Goal: Information Seeking & Learning: Compare options

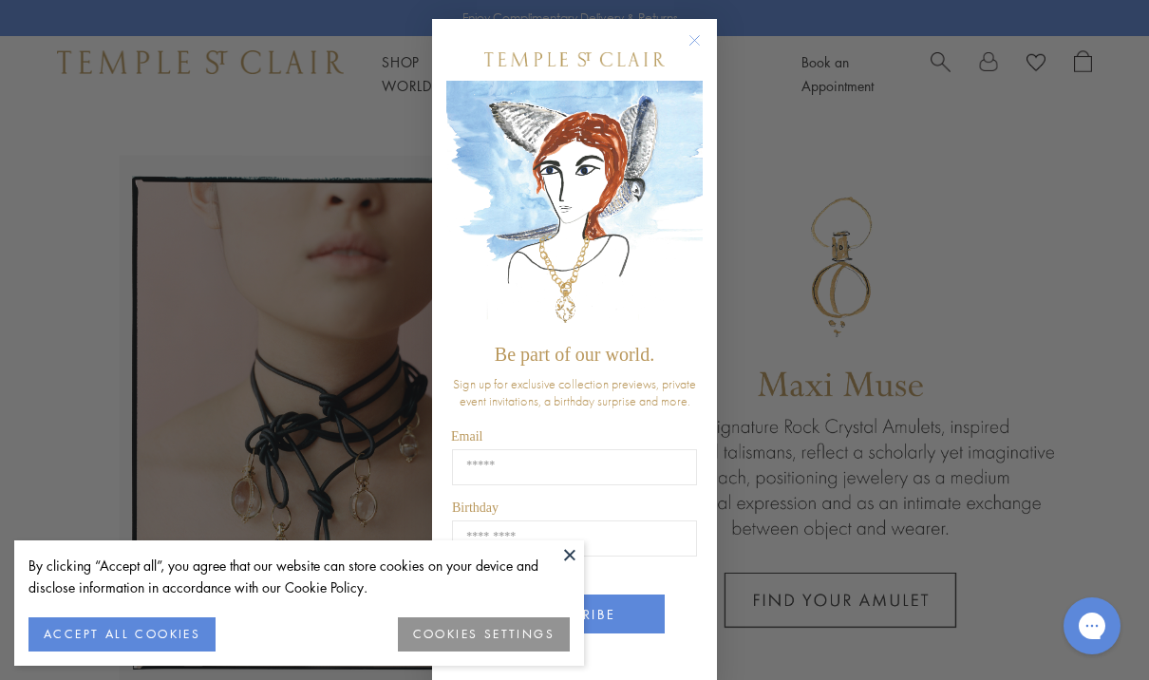
click at [565, 549] on button at bounding box center [569, 554] width 28 height 28
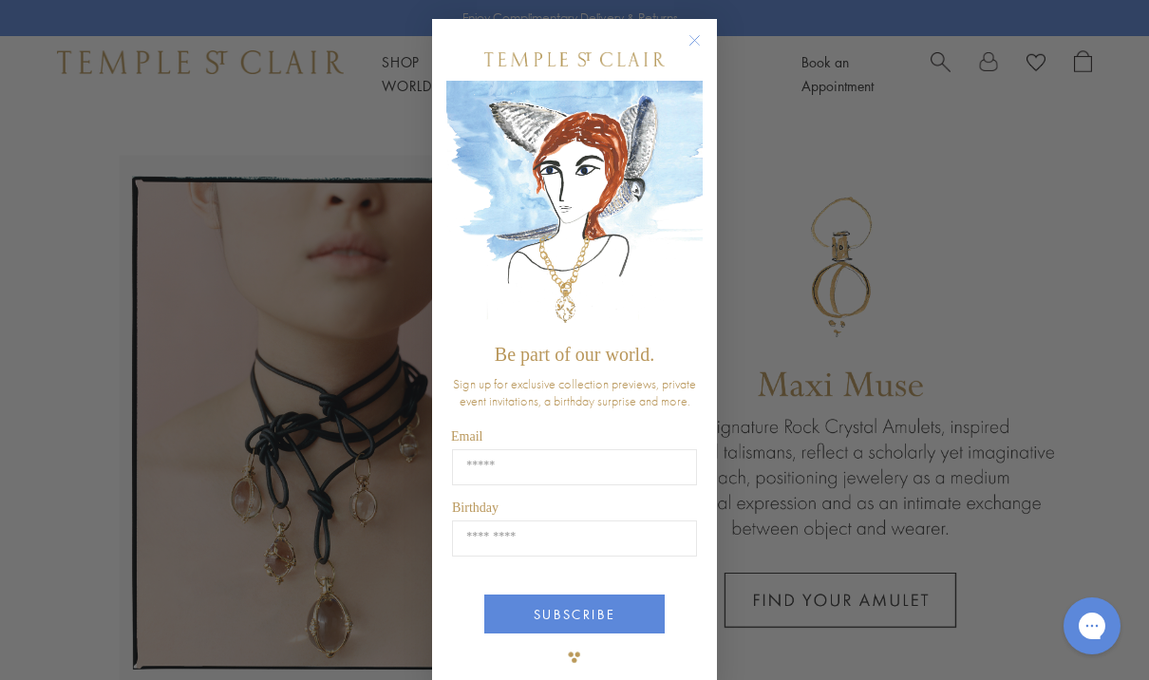
click at [688, 31] on circle "Close dialog" at bounding box center [695, 40] width 23 height 23
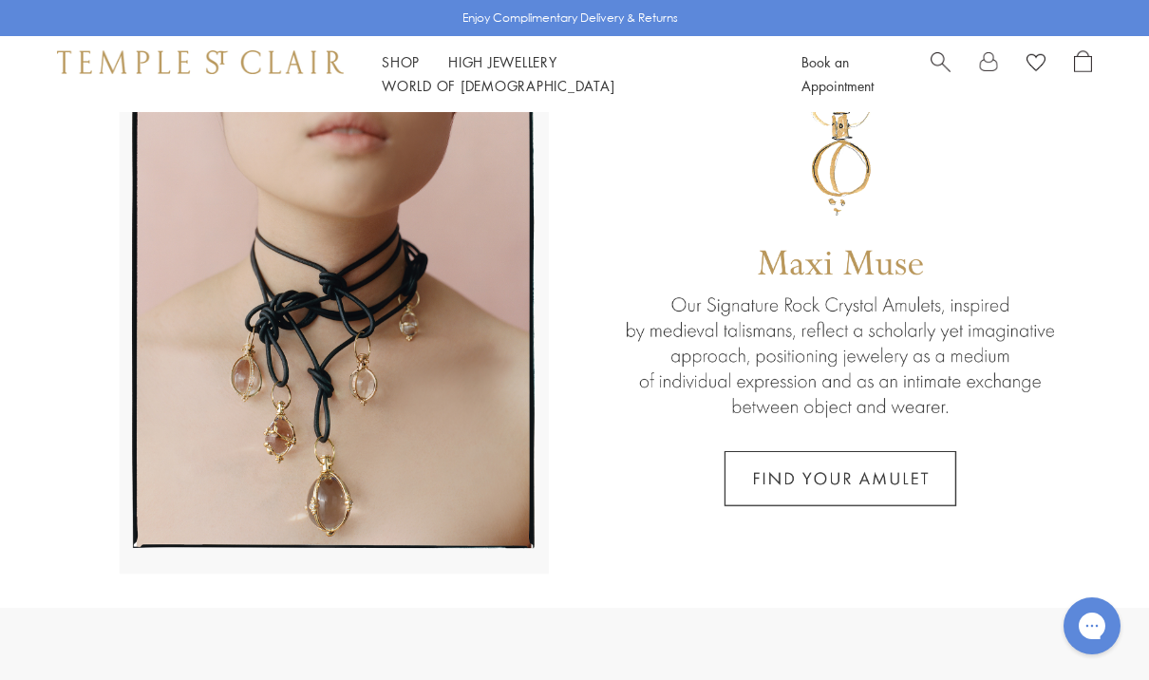
scroll to position [119, 0]
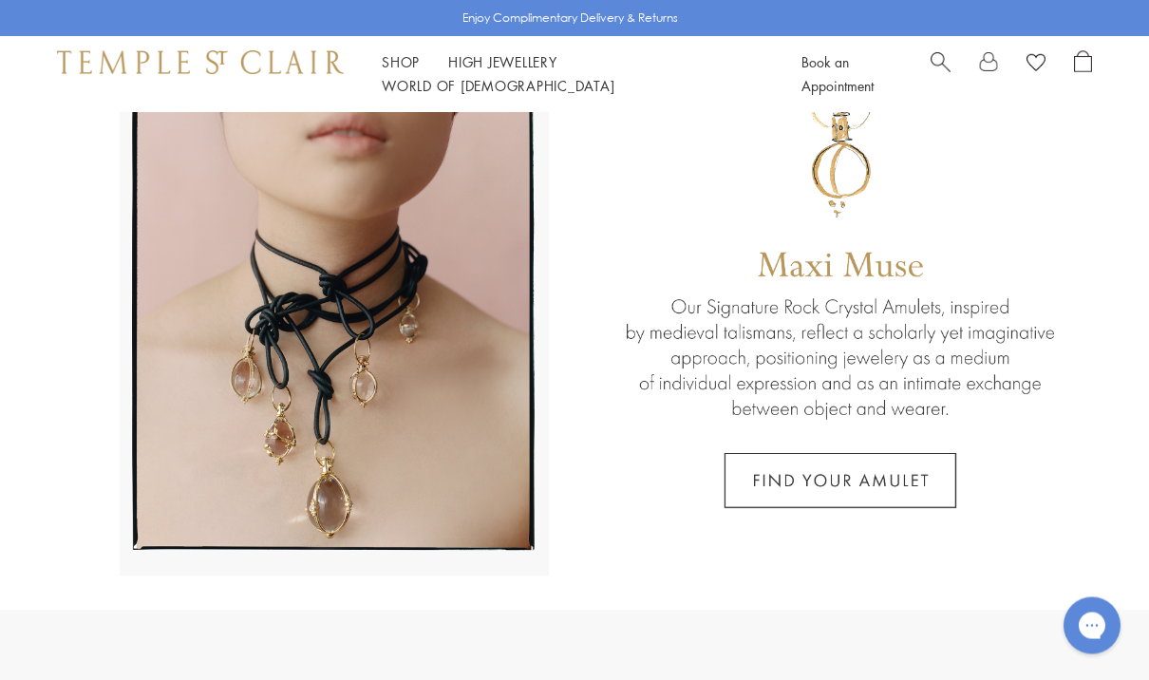
click at [914, 472] on link at bounding box center [574, 301] width 1149 height 617
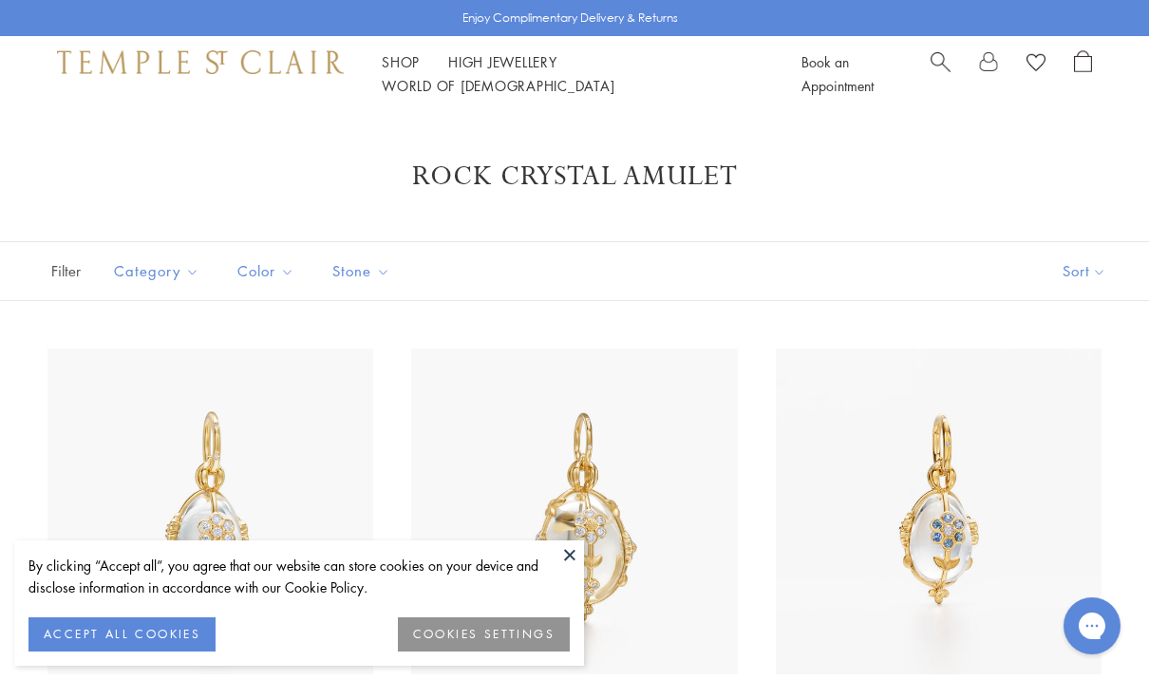
click at [569, 549] on button at bounding box center [569, 554] width 28 height 28
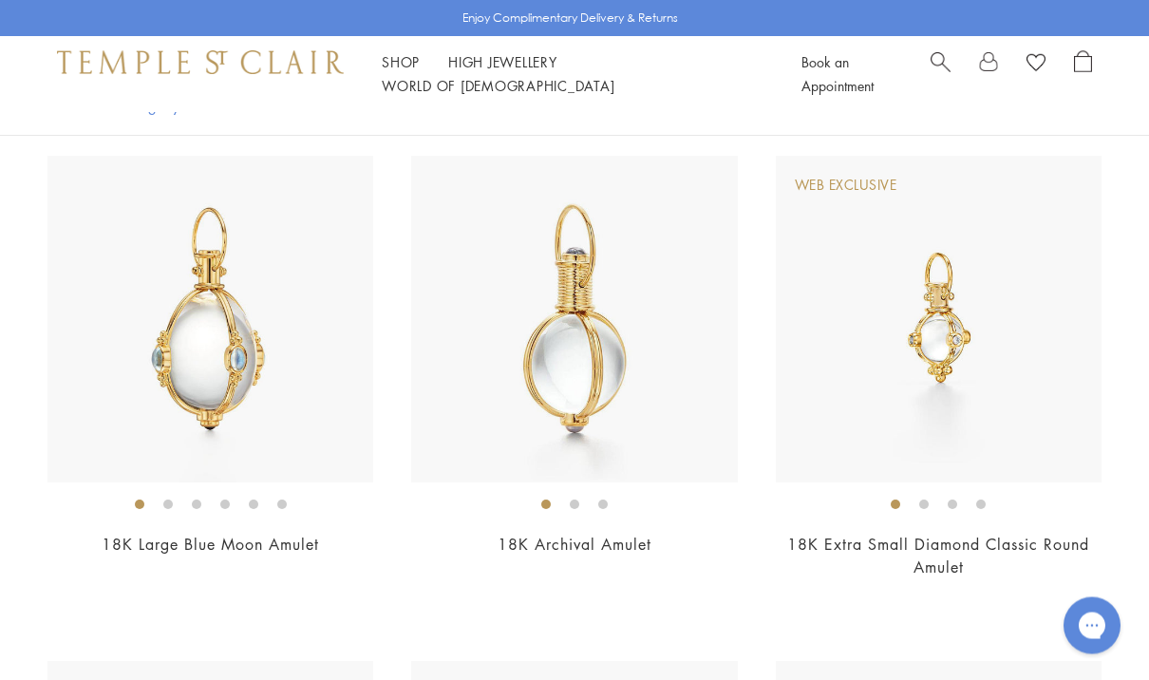
scroll to position [1180, 0]
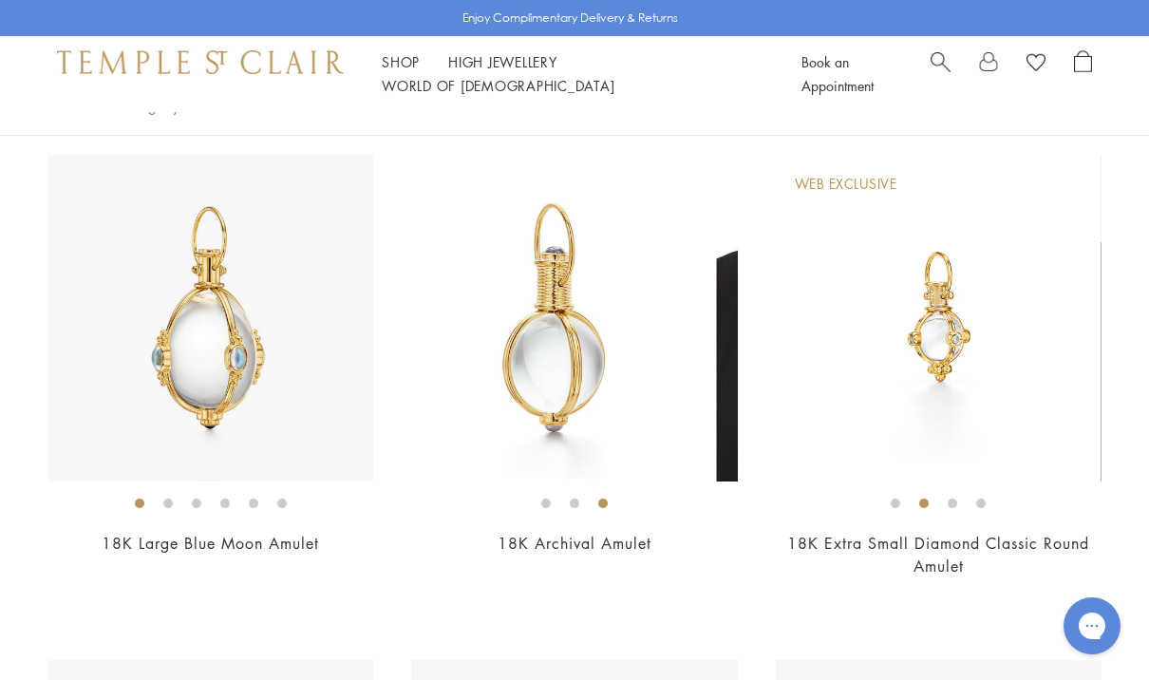
click at [552, 367] on img at bounding box center [553, 318] width 326 height 326
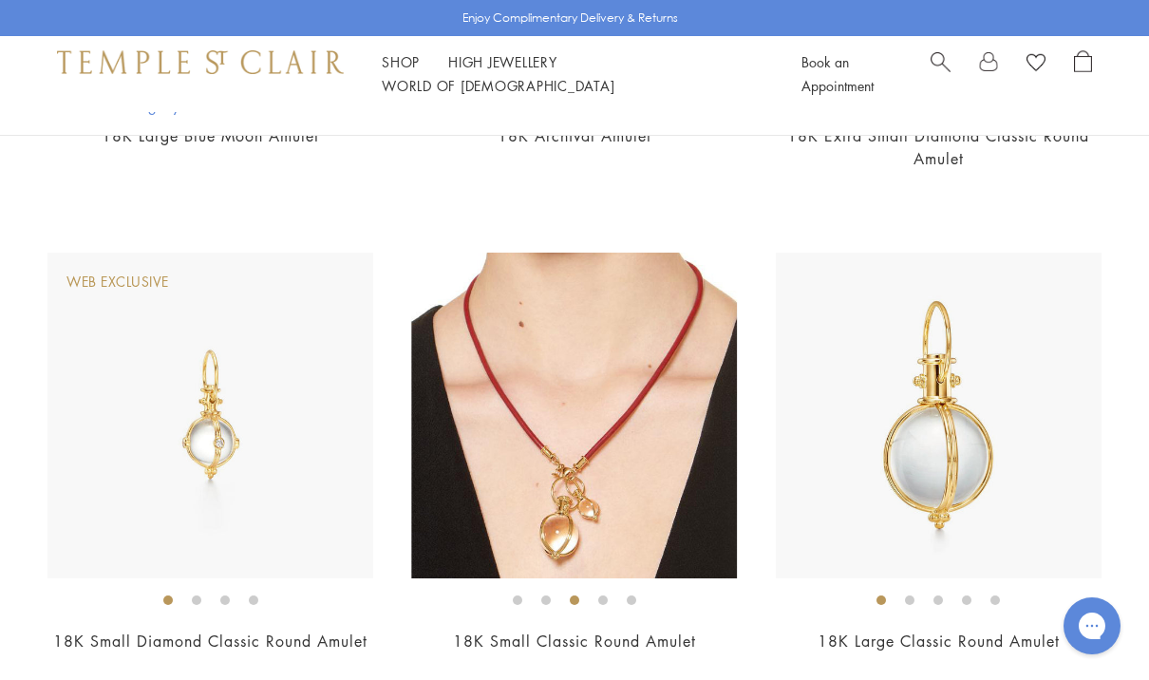
scroll to position [1586, 0]
click at [558, 452] on img at bounding box center [574, 416] width 326 height 326
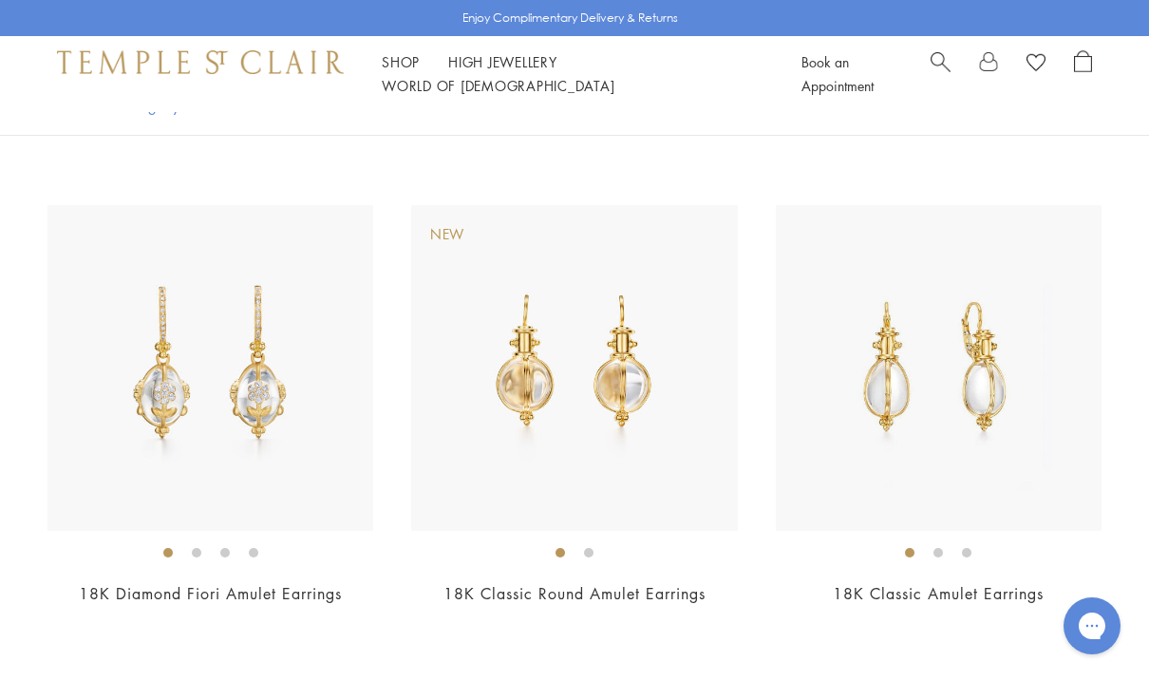
scroll to position [10868, 0]
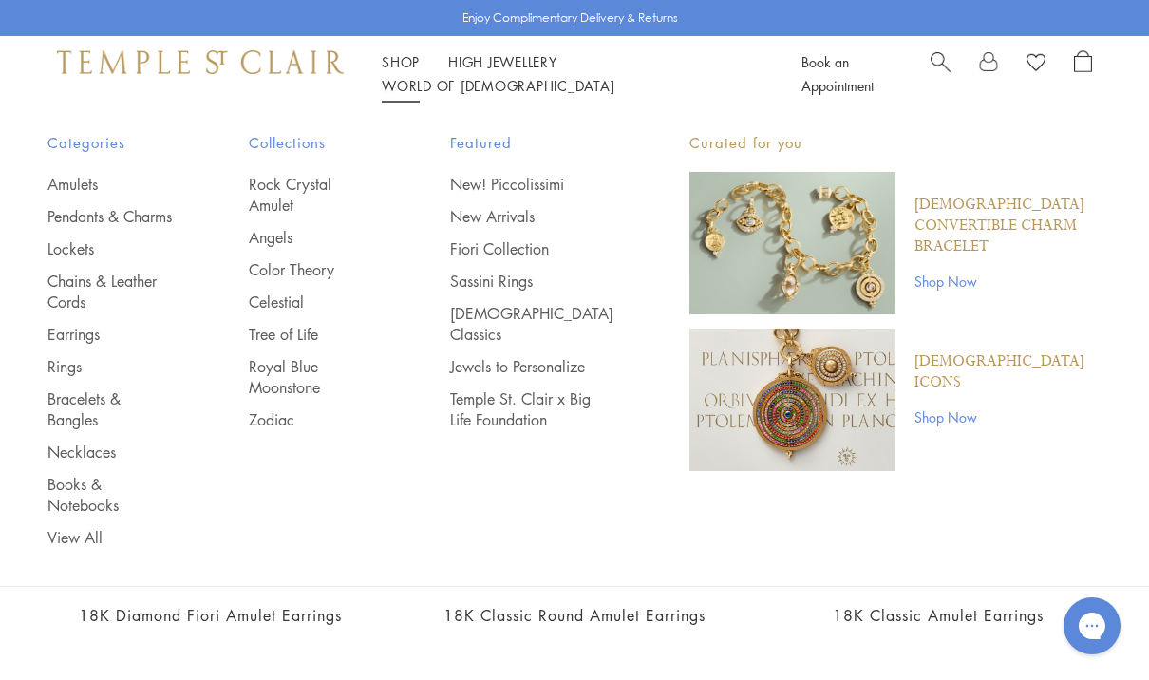
click at [496, 287] on link "Sassini Rings" at bounding box center [531, 281] width 163 height 21
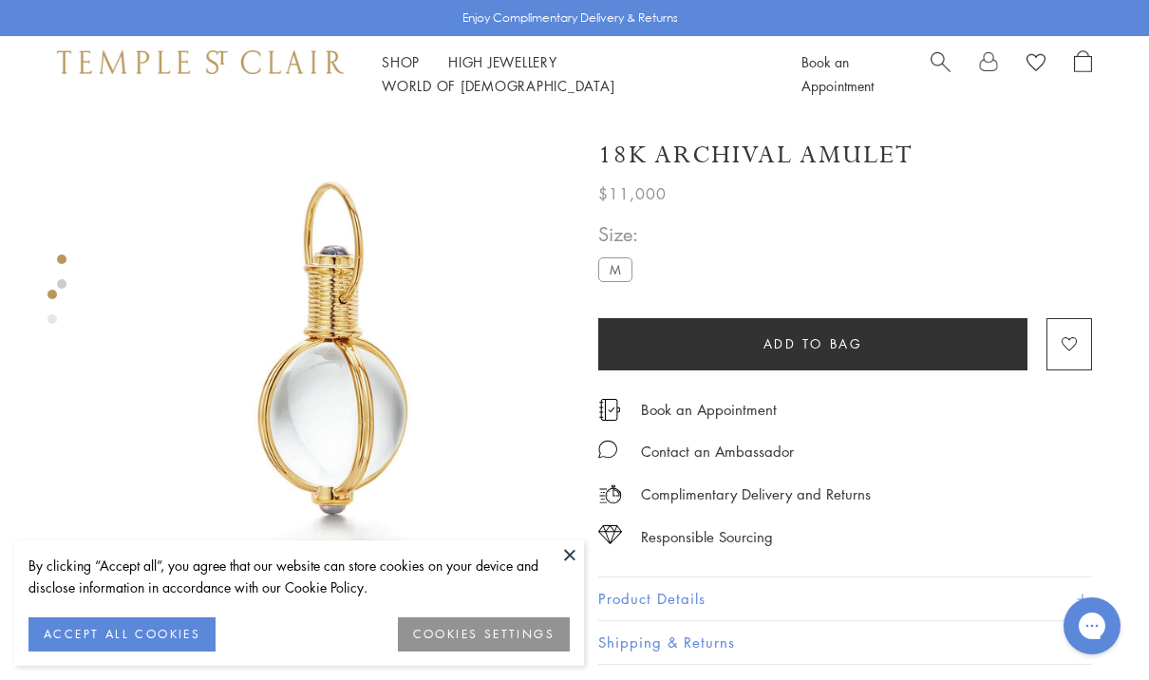
scroll to position [0, 4]
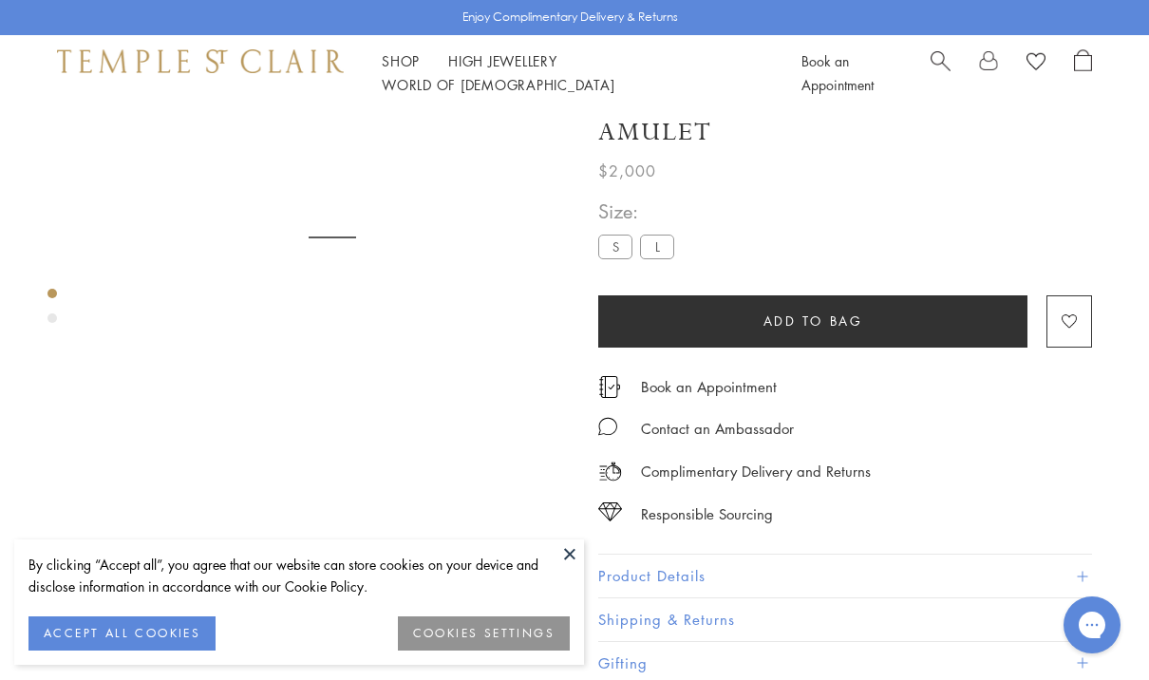
scroll to position [112, 0]
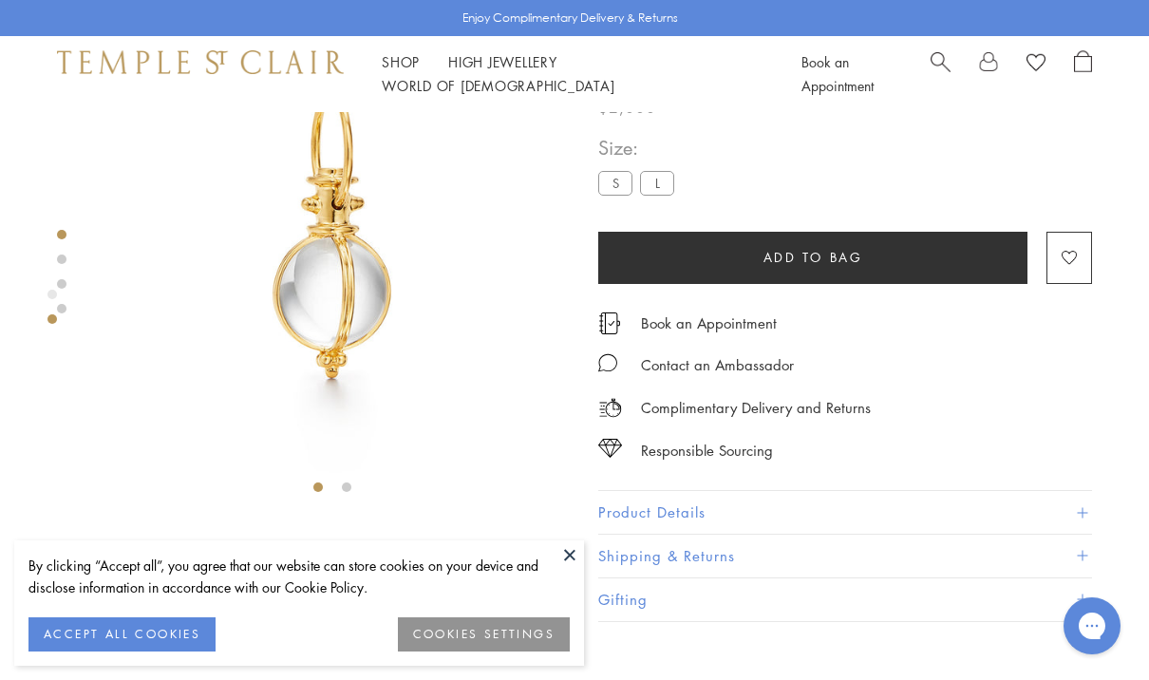
click at [560, 558] on button at bounding box center [569, 554] width 28 height 28
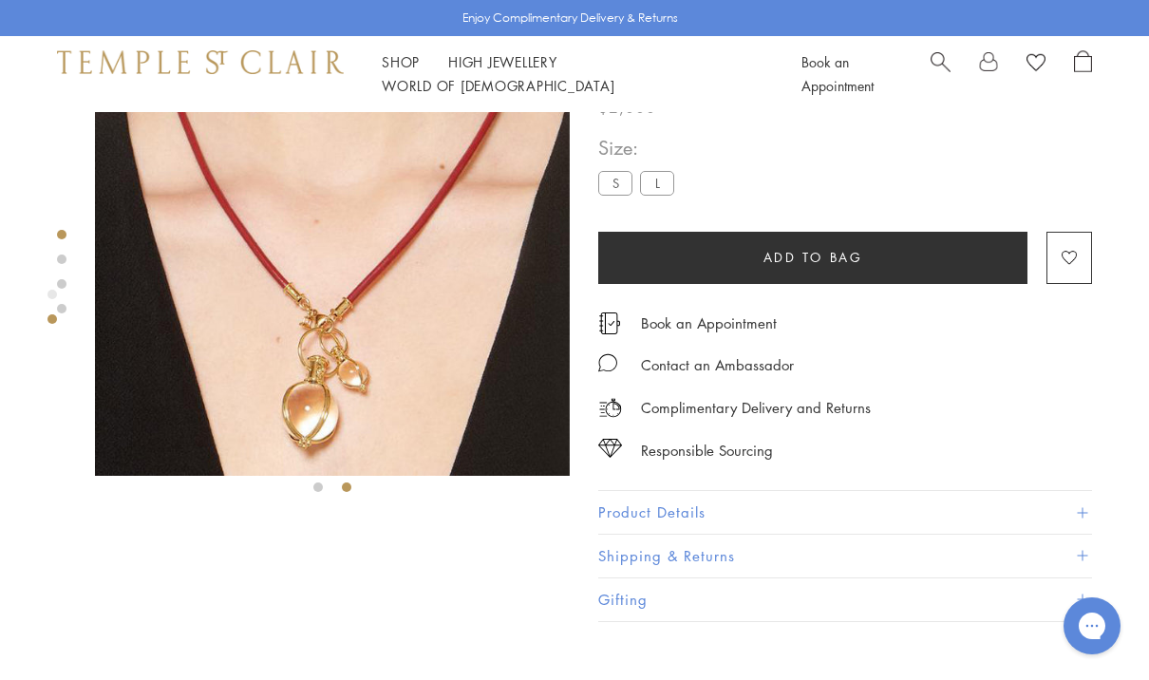
click at [293, 326] on img at bounding box center [332, 238] width 475 height 476
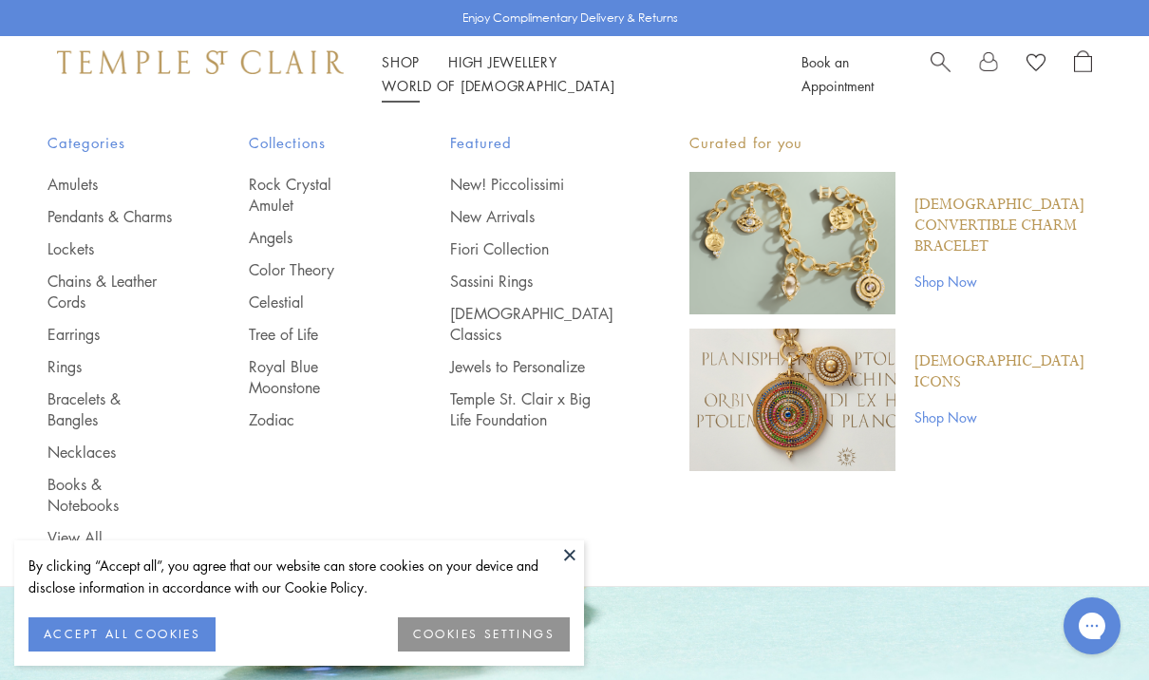
click at [87, 281] on link "Chains & Leather Cords" at bounding box center [109, 292] width 125 height 42
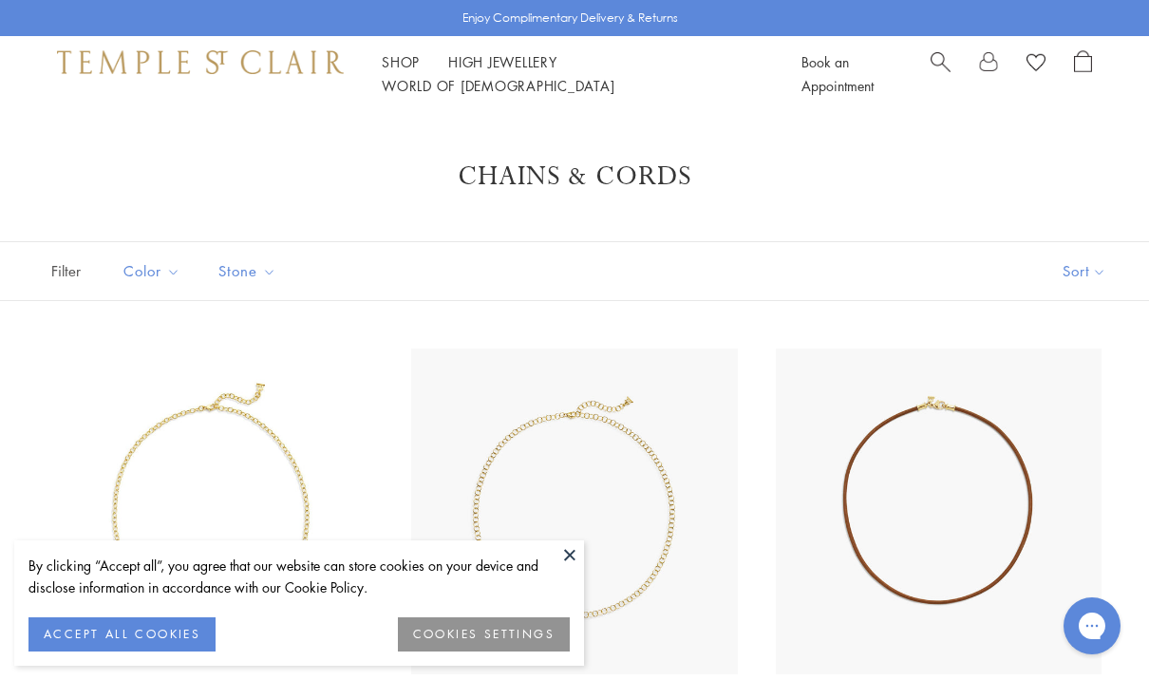
click at [572, 556] on button at bounding box center [569, 554] width 28 height 28
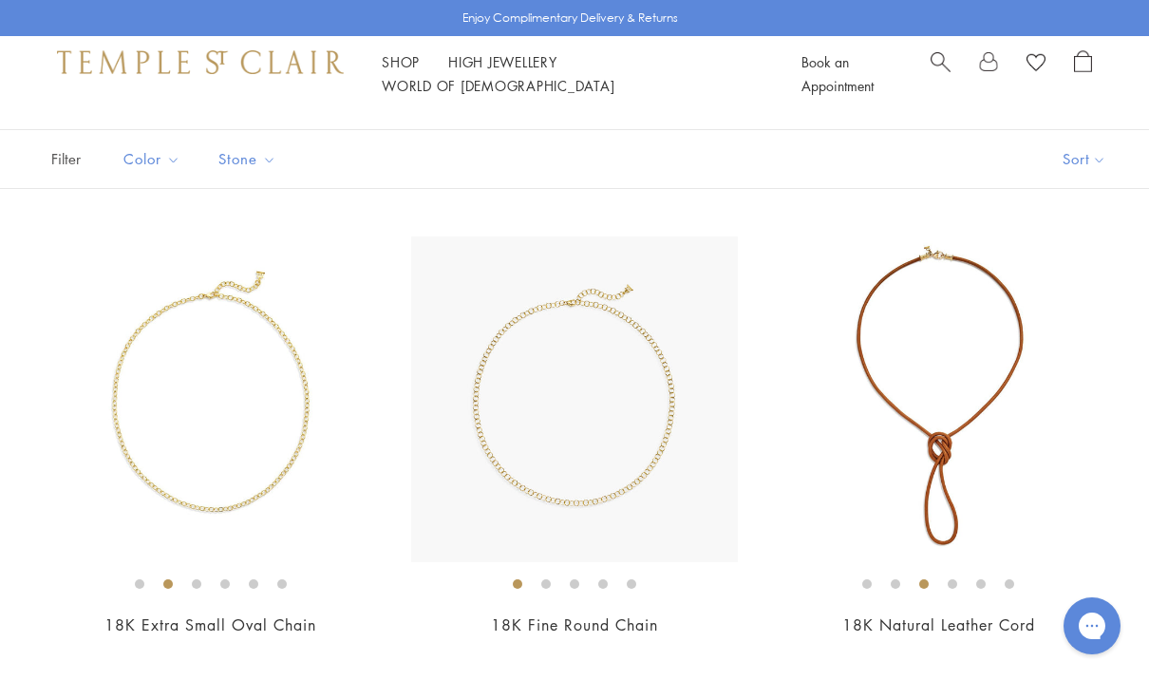
scroll to position [116, 0]
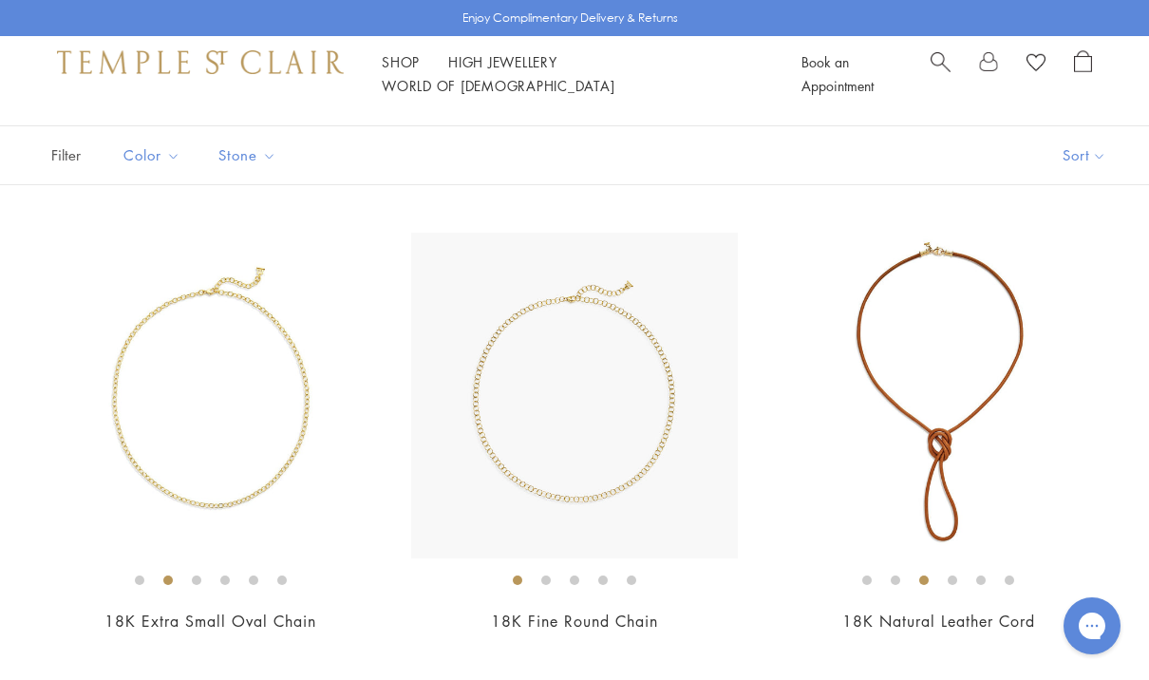
click at [969, 452] on img at bounding box center [939, 396] width 326 height 326
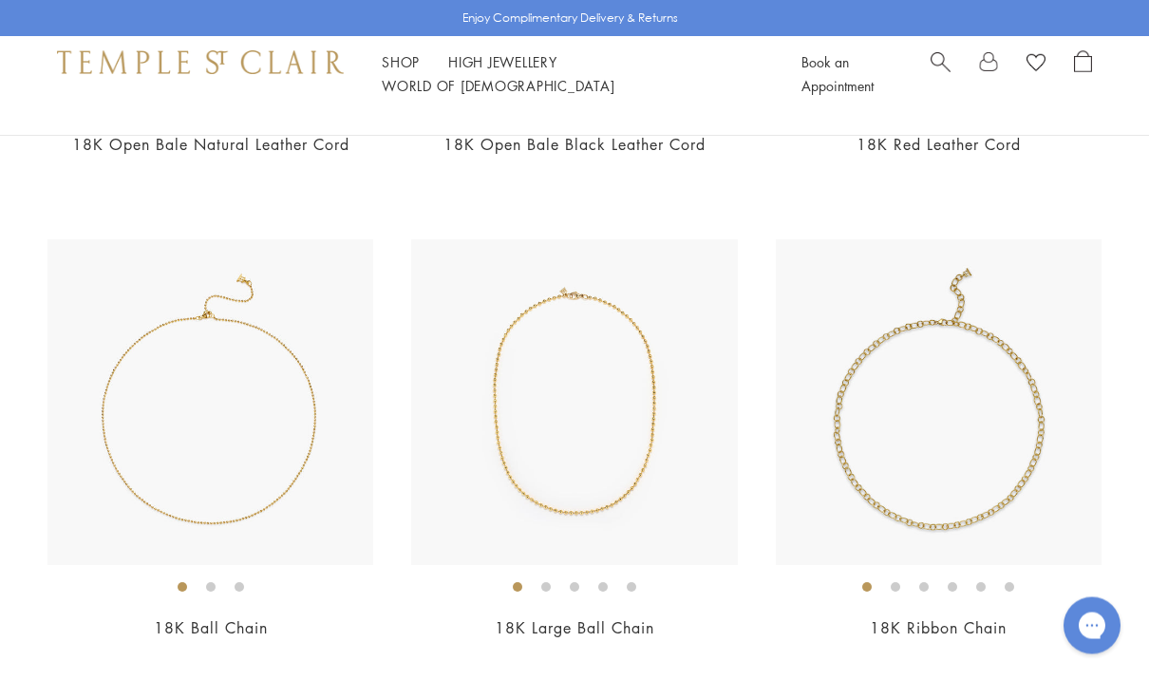
scroll to position [1558, 0]
click at [139, 480] on img at bounding box center [210, 401] width 326 height 326
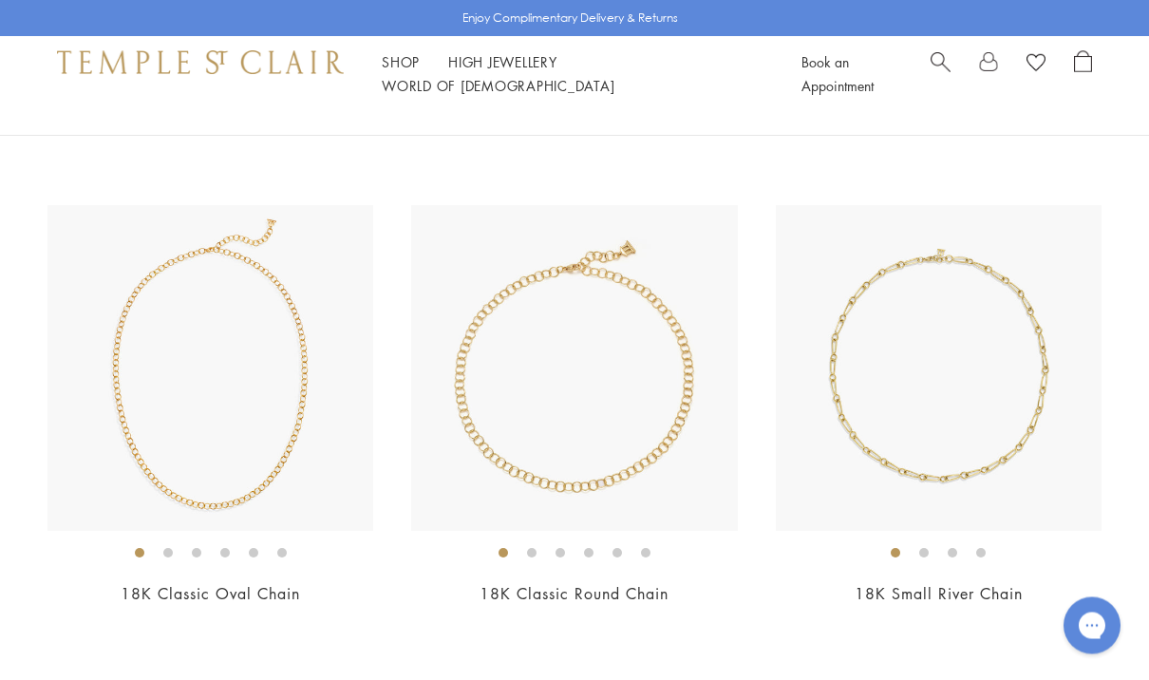
scroll to position [2074, 0]
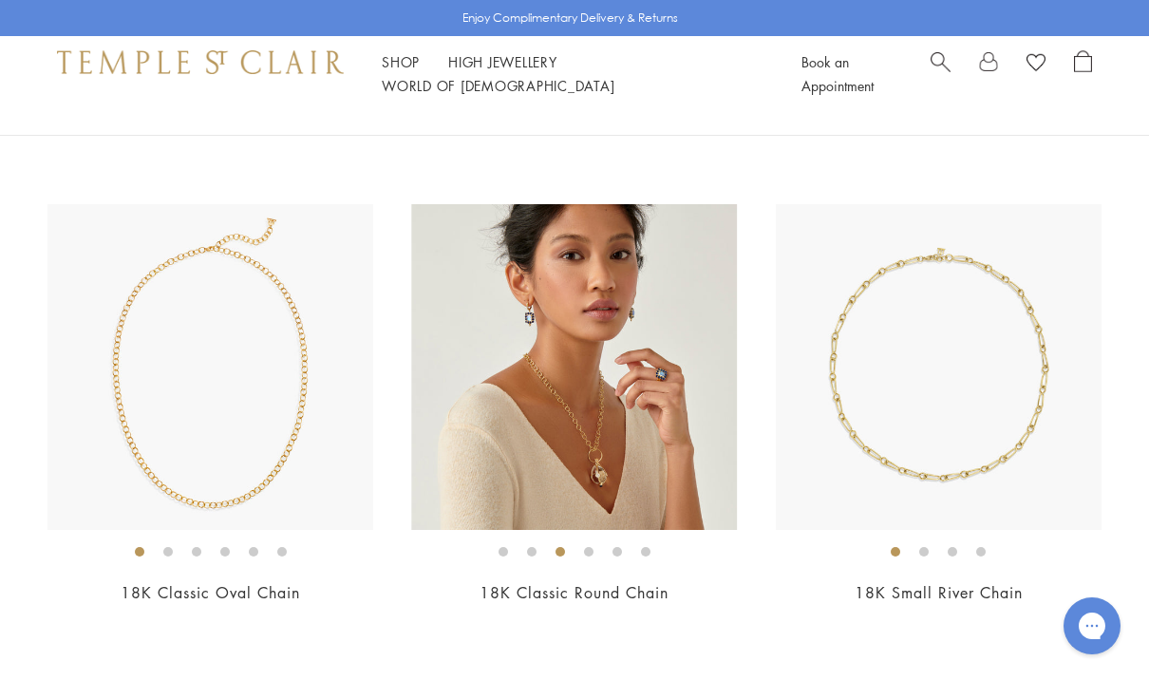
click at [540, 429] on img at bounding box center [574, 367] width 326 height 326
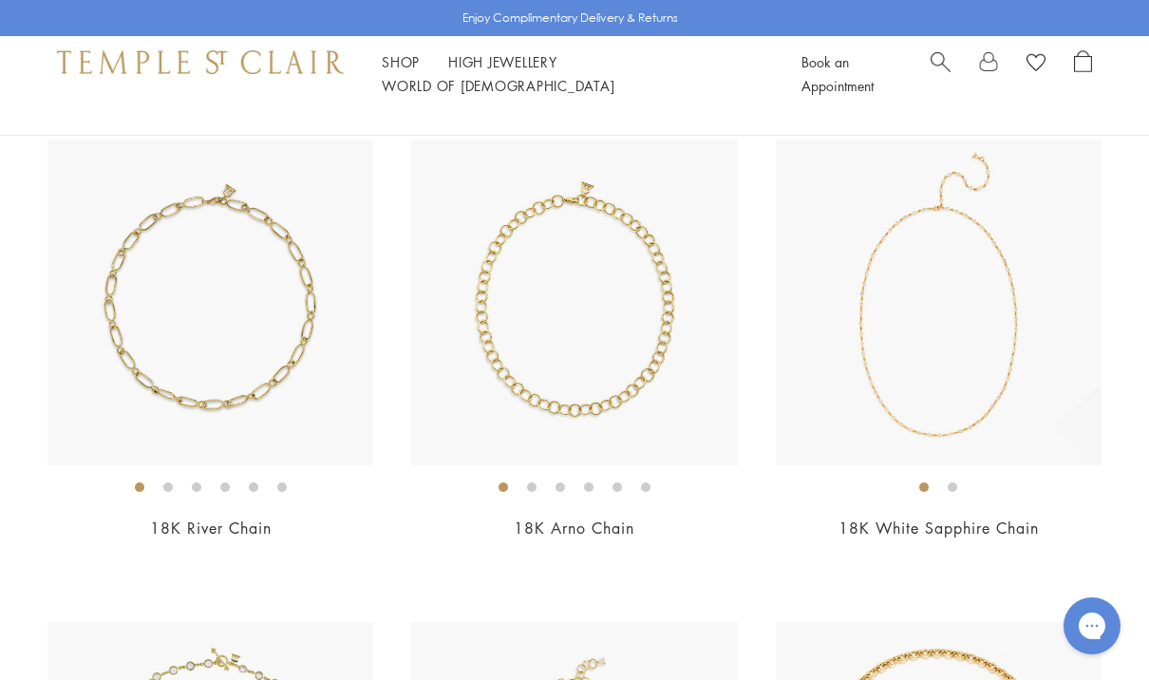
scroll to position [2613, 0]
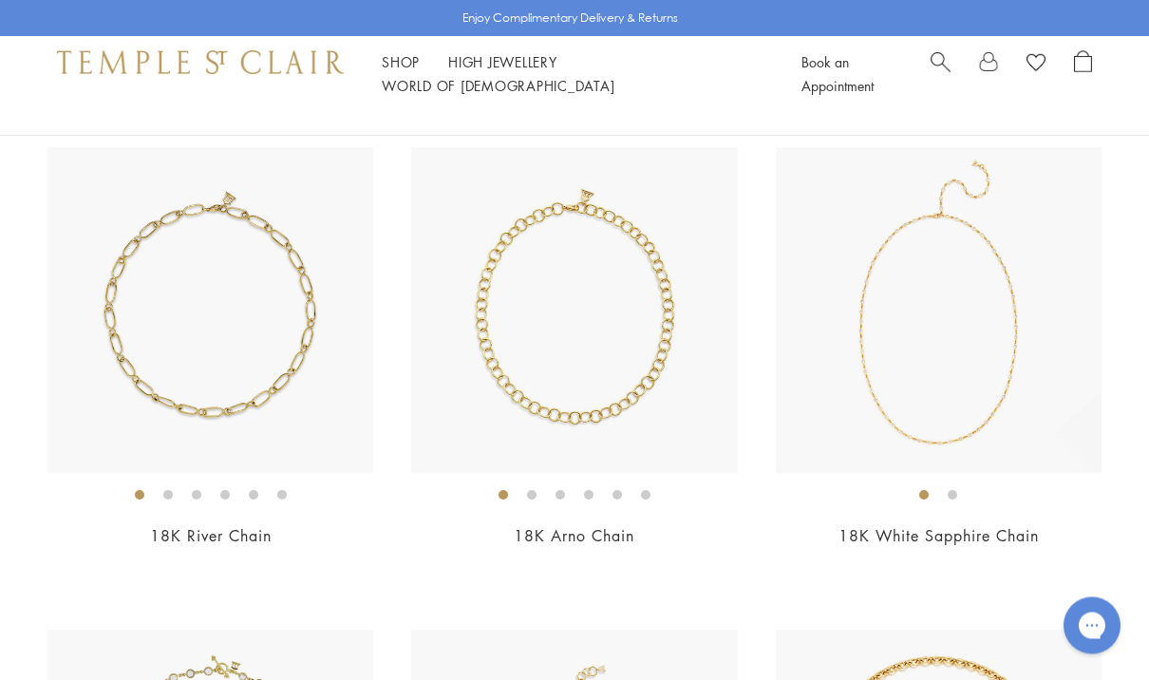
click at [618, 337] on img at bounding box center [574, 311] width 326 height 326
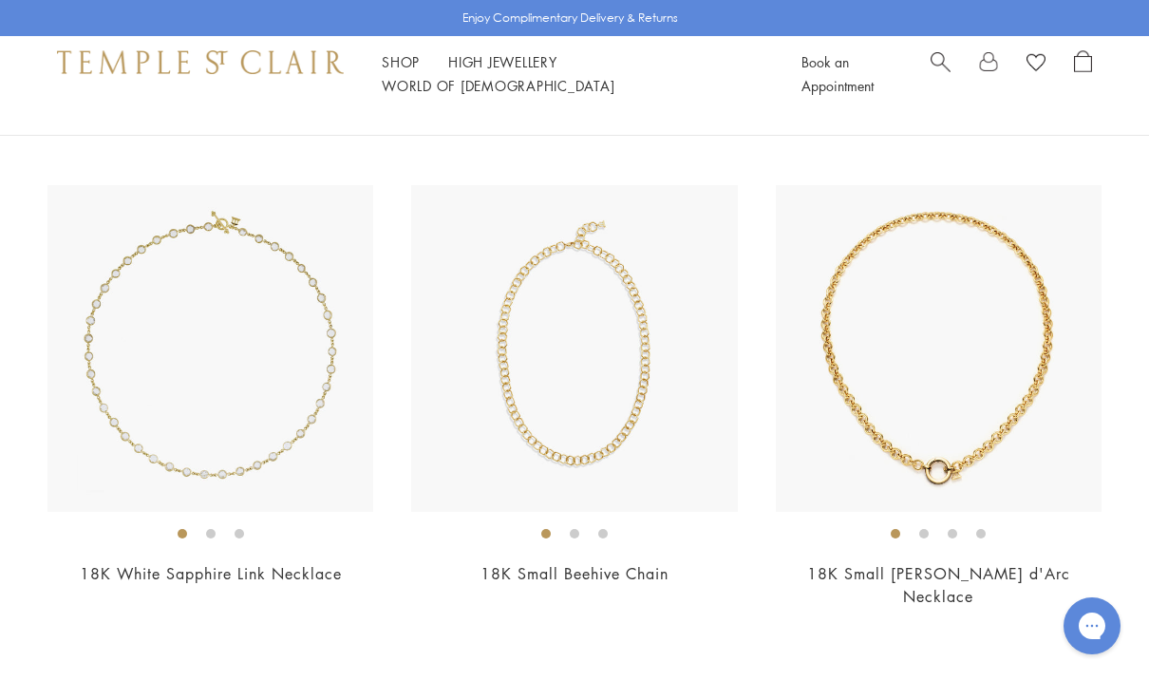
scroll to position [3059, 0]
click at [575, 370] on img at bounding box center [574, 347] width 326 height 326
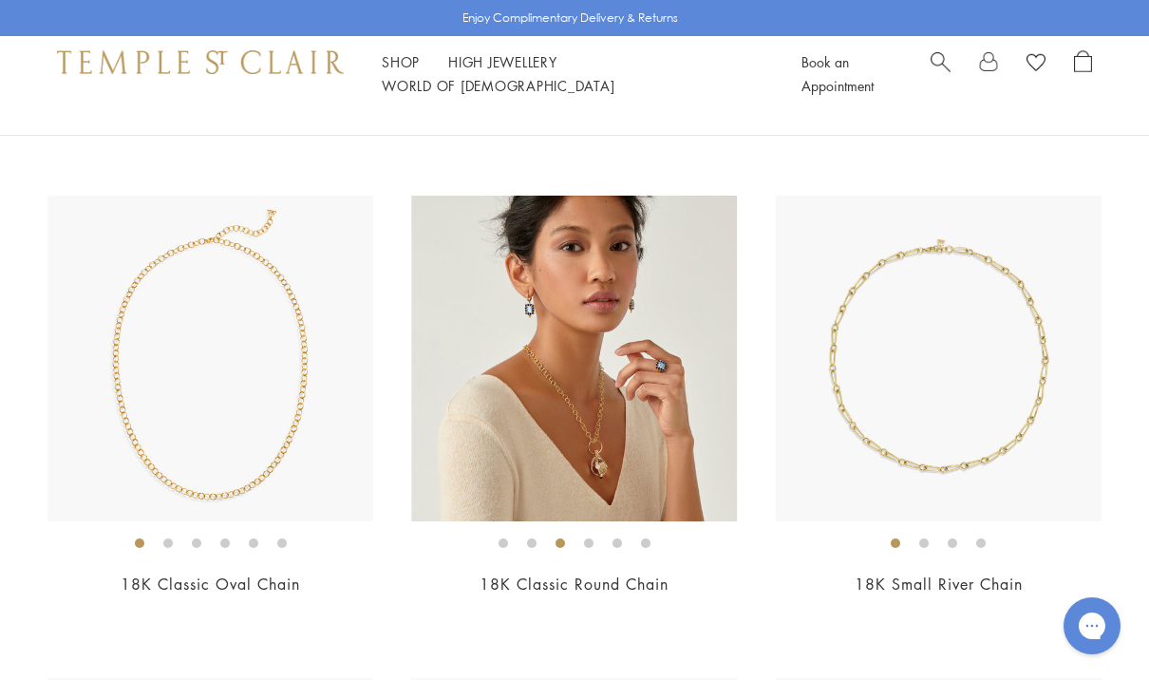
scroll to position [2081, 0]
click at [578, 352] on img at bounding box center [574, 360] width 326 height 326
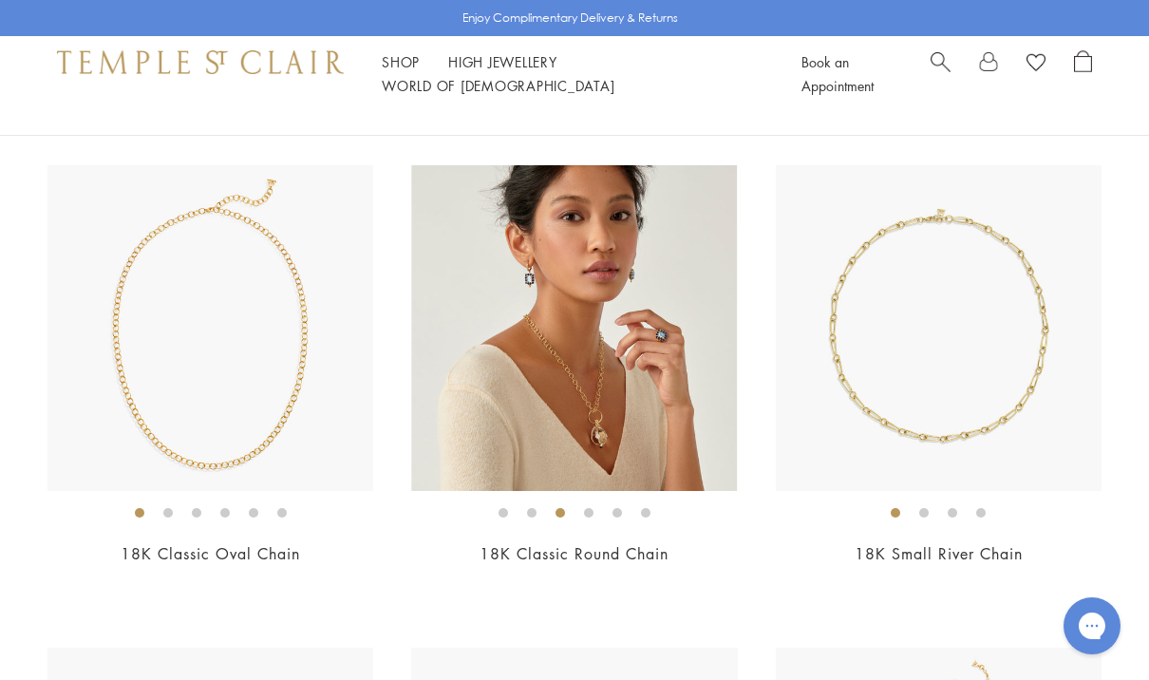
click at [137, 351] on img at bounding box center [210, 328] width 326 height 326
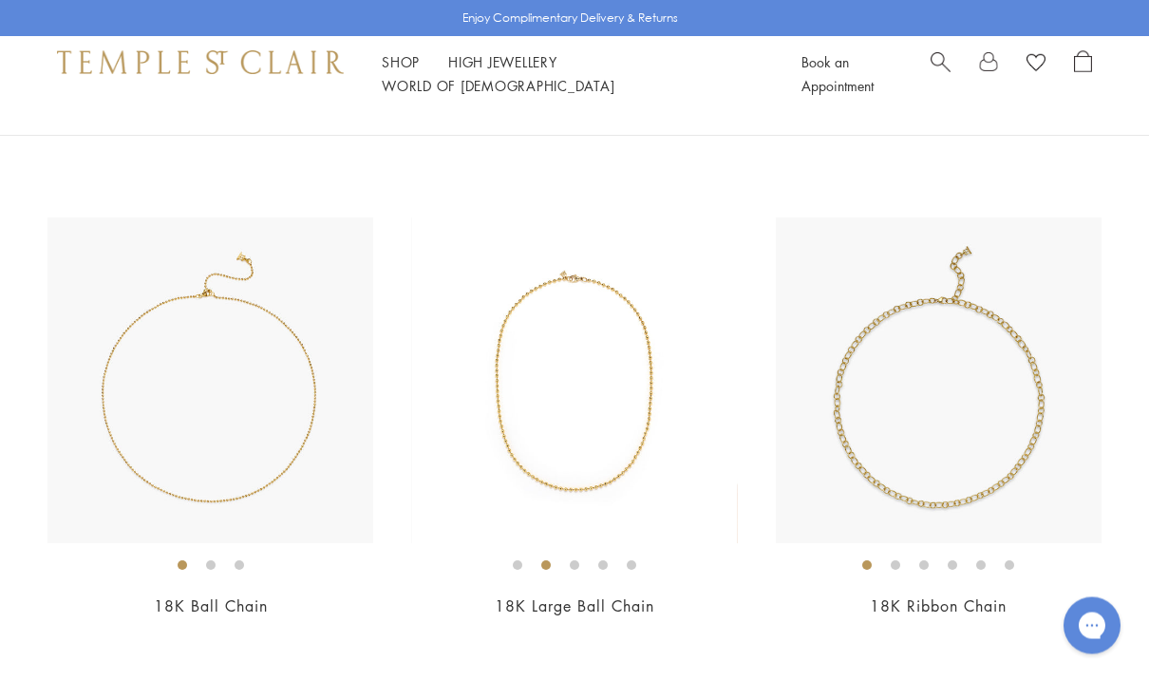
scroll to position [1579, 0]
click at [1015, 455] on img at bounding box center [939, 380] width 326 height 326
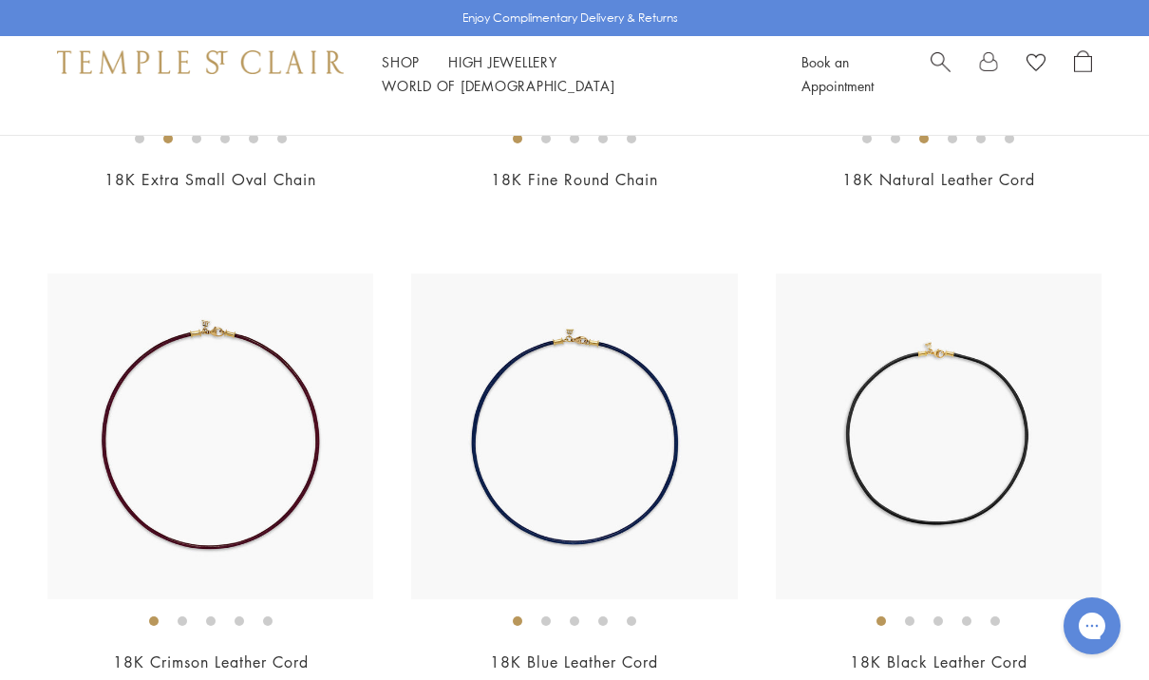
scroll to position [552, 0]
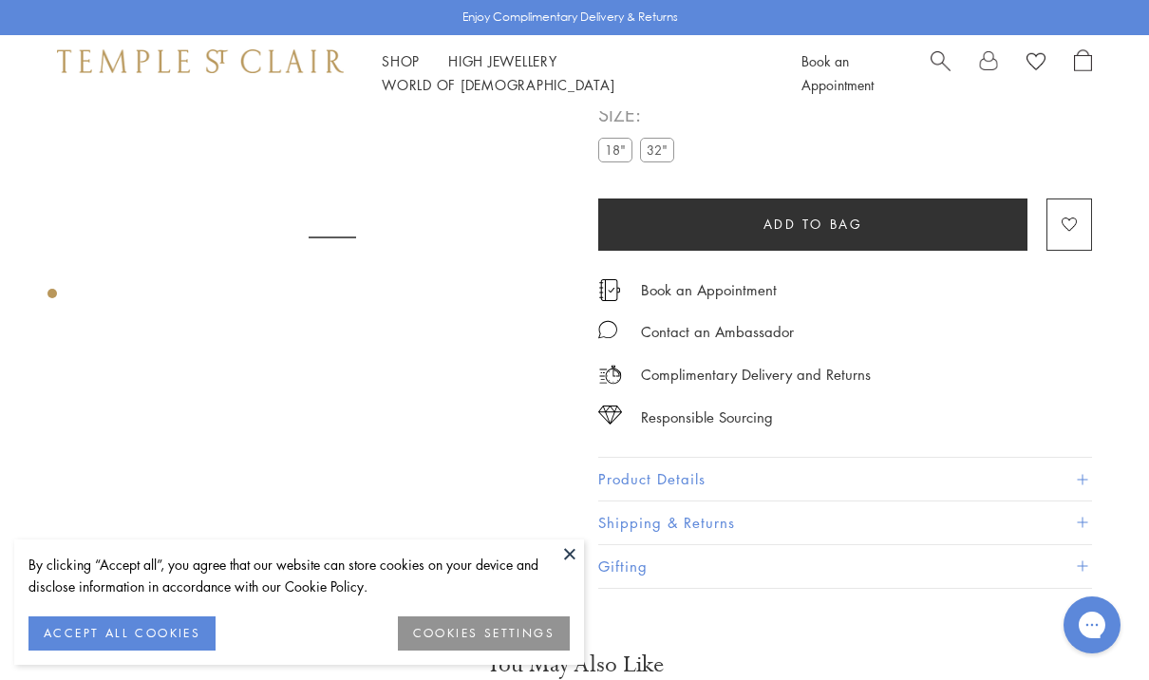
scroll to position [112, 0]
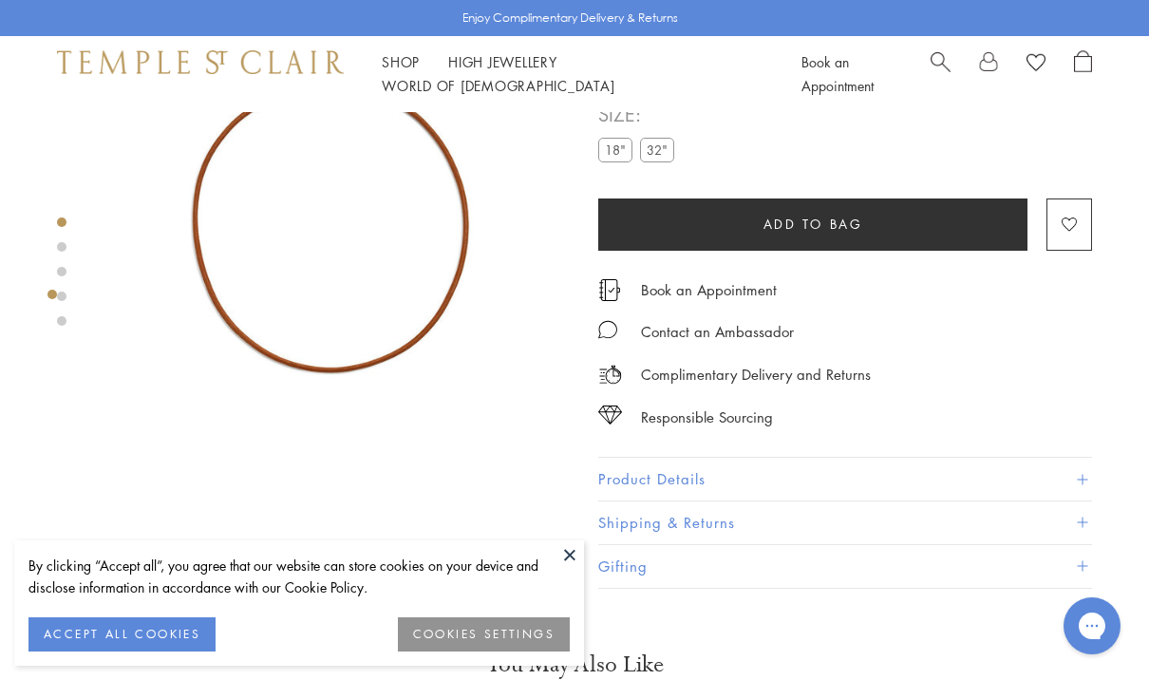
click at [574, 550] on button at bounding box center [569, 554] width 28 height 28
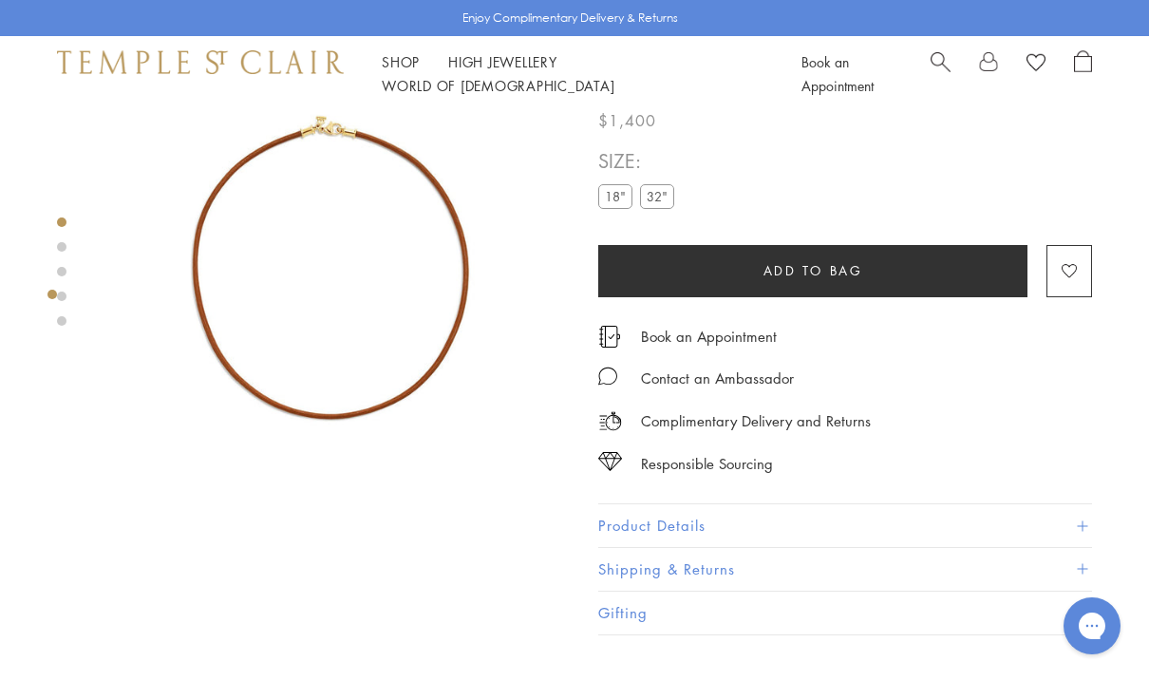
scroll to position [0, 0]
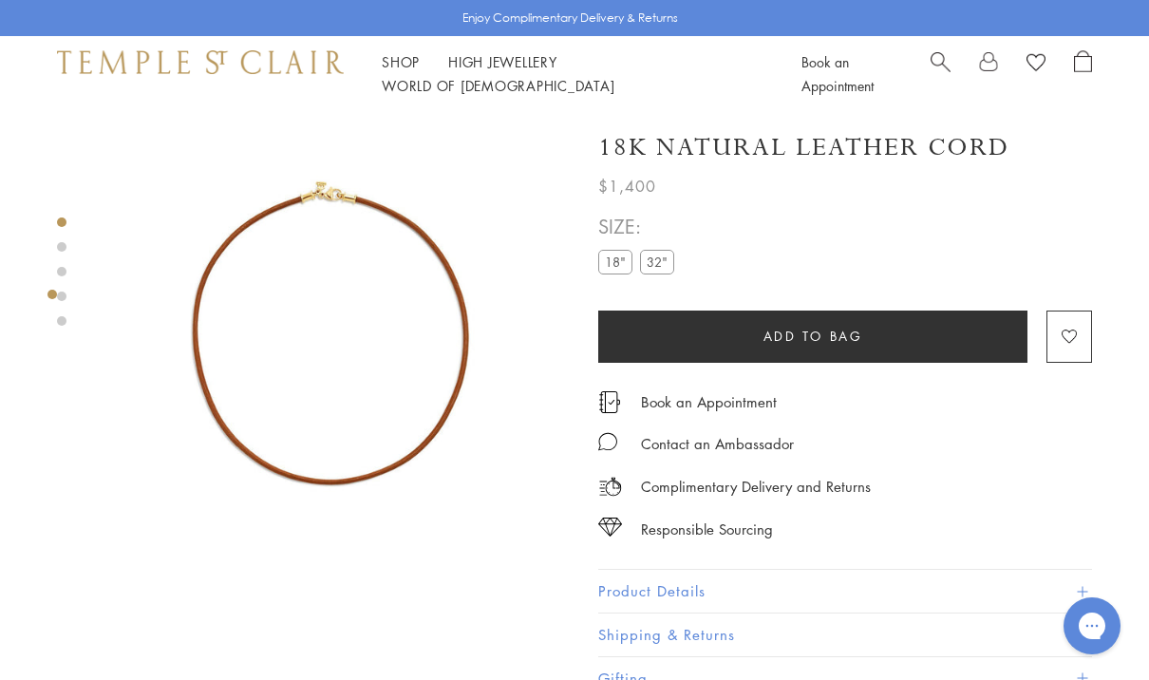
click at [64, 242] on div at bounding box center [61, 271] width 9 height 108
click at [53, 242] on div at bounding box center [313, 349] width 627 height 475
click at [64, 271] on link at bounding box center [61, 271] width 9 height 9
click at [67, 319] on div at bounding box center [313, 349] width 627 height 475
click at [53, 238] on div at bounding box center [313, 349] width 627 height 475
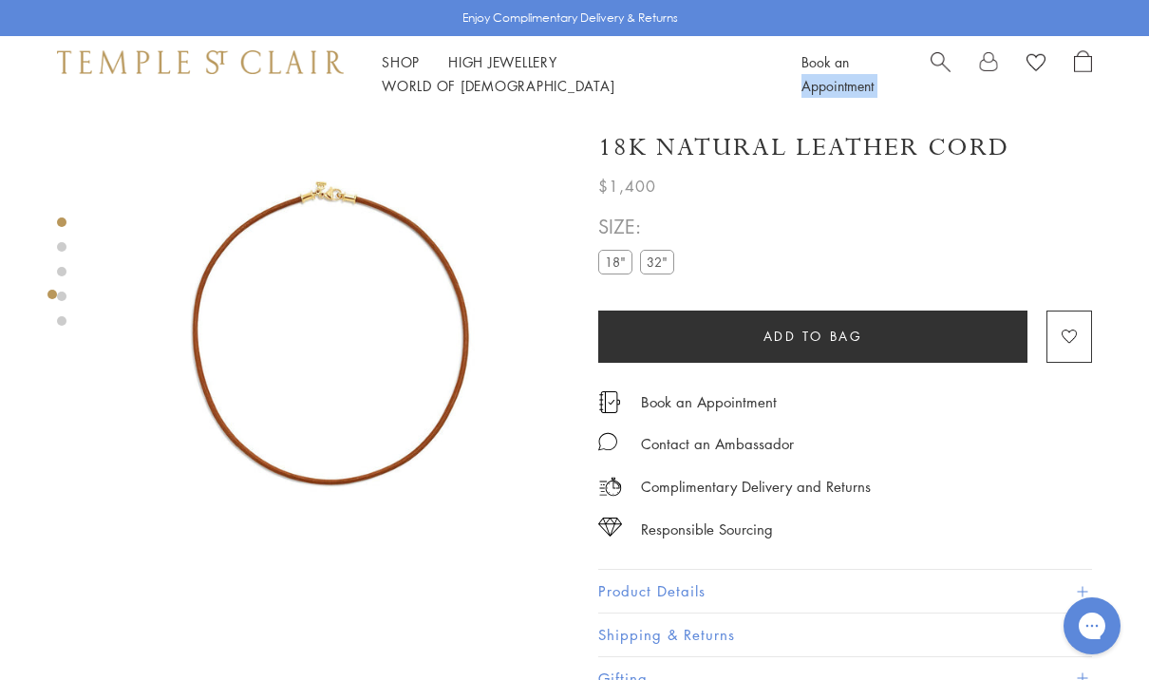
click at [1033, 431] on div "Contact an Ambassador" at bounding box center [845, 434] width 494 height 43
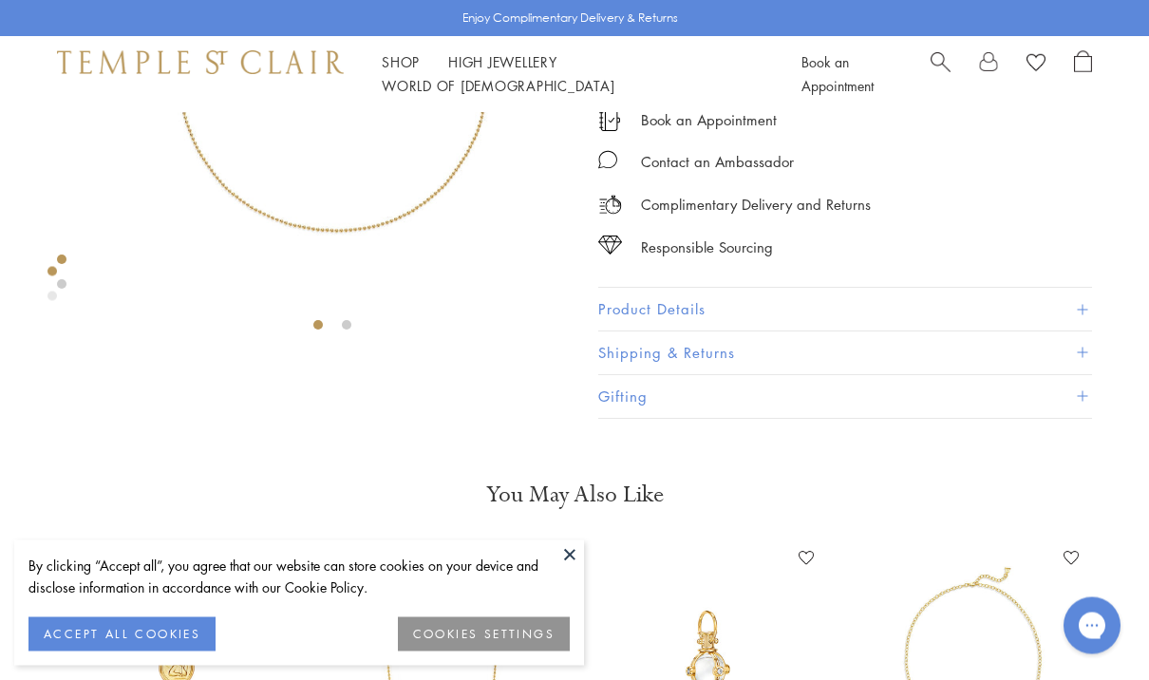
scroll to position [282, 0]
click at [1075, 292] on button "Product Details" at bounding box center [845, 309] width 494 height 43
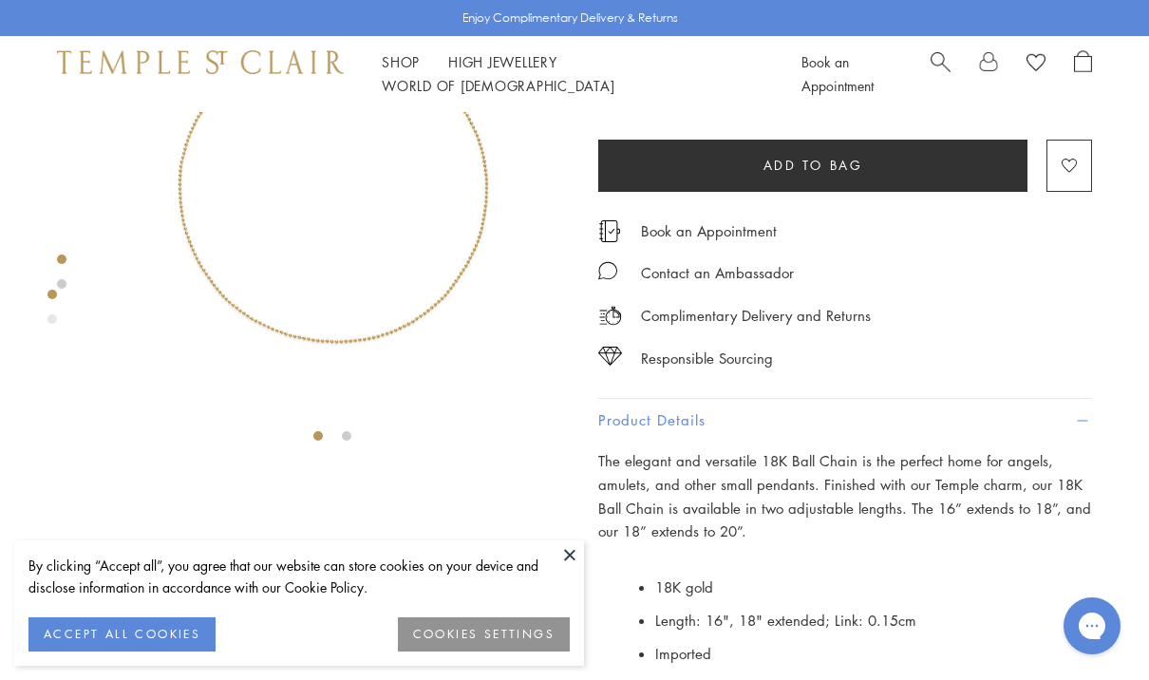
scroll to position [0, 0]
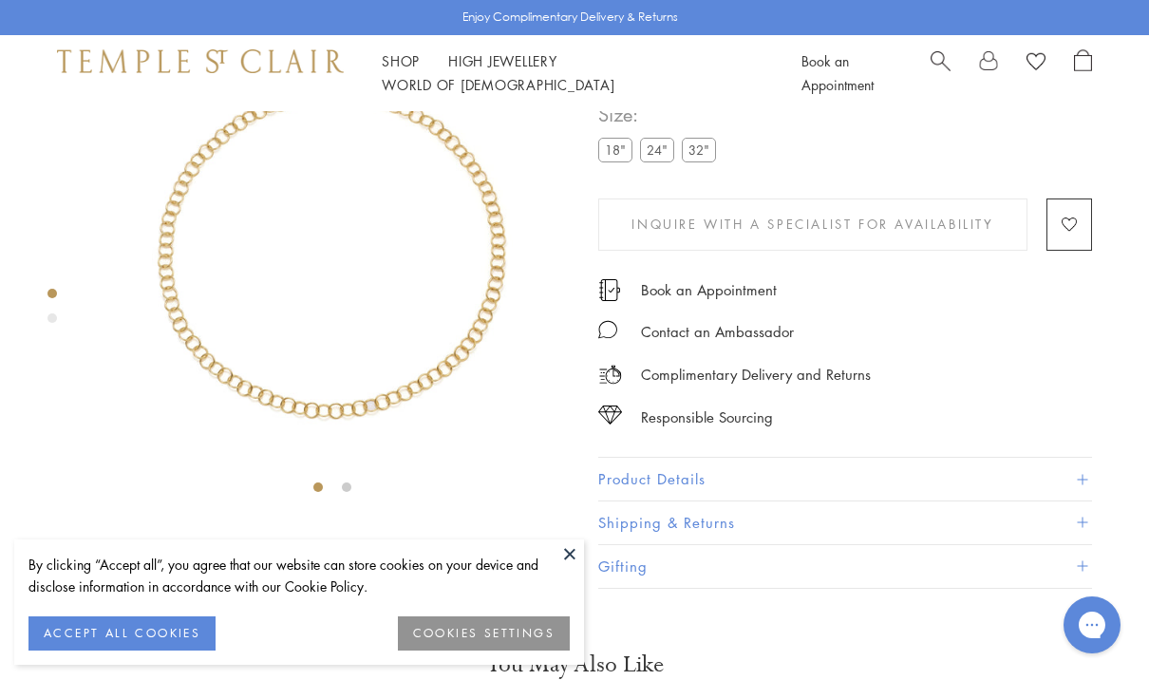
scroll to position [112, 0]
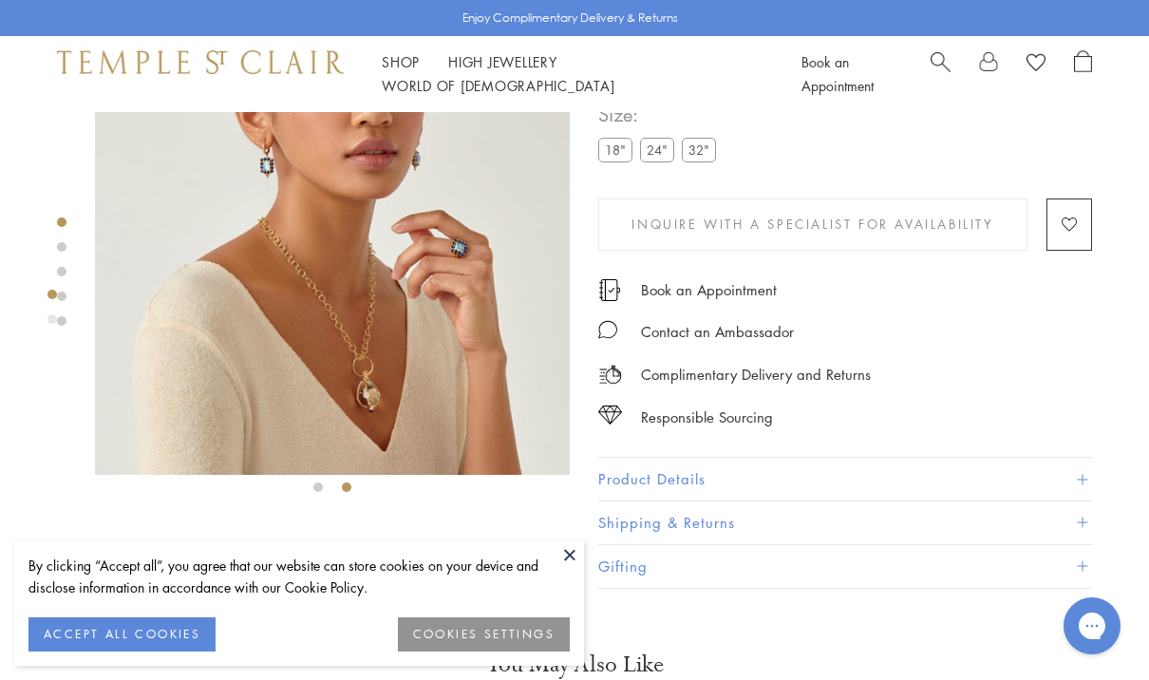
click at [1027, 387] on div "Responsible Sourcing" at bounding box center [845, 407] width 494 height 43
click at [1023, 464] on button "Product Details" at bounding box center [845, 479] width 494 height 43
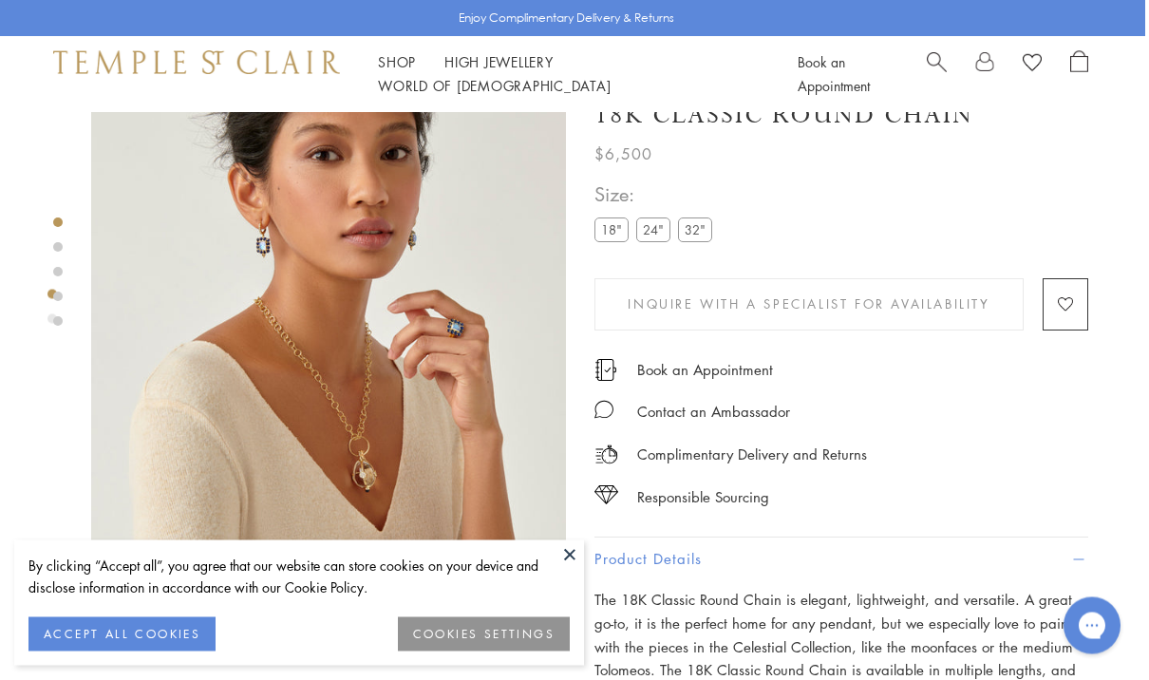
scroll to position [1, 4]
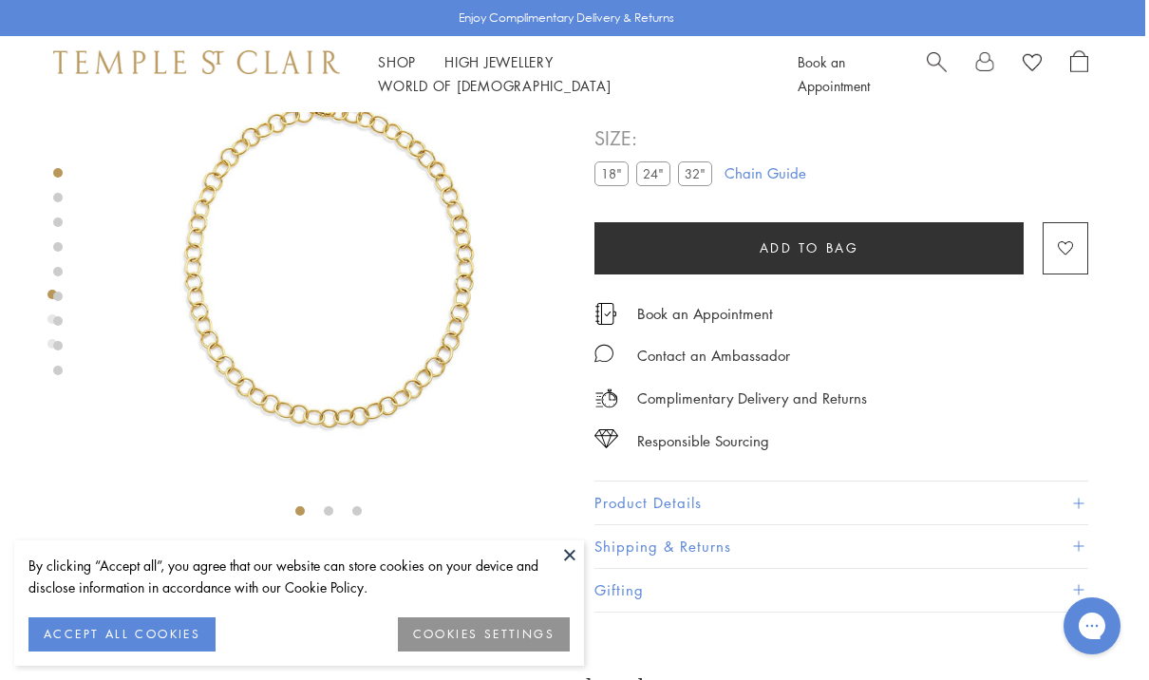
scroll to position [0, 4]
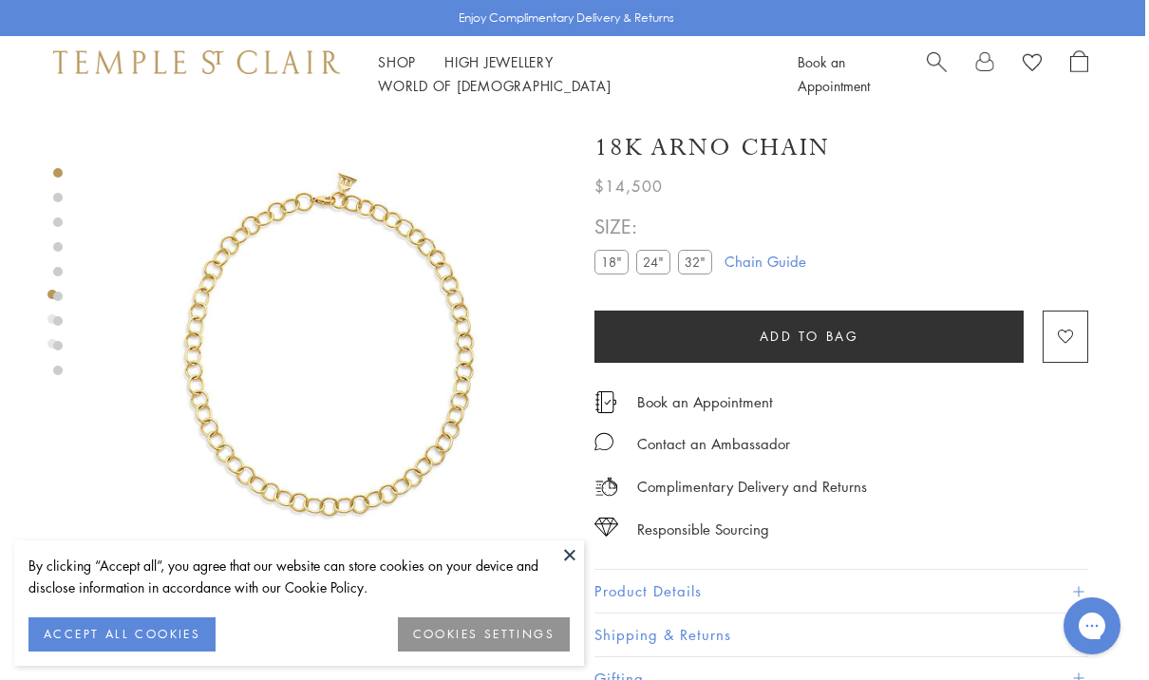
click at [57, 209] on div at bounding box center [57, 271] width 9 height 207
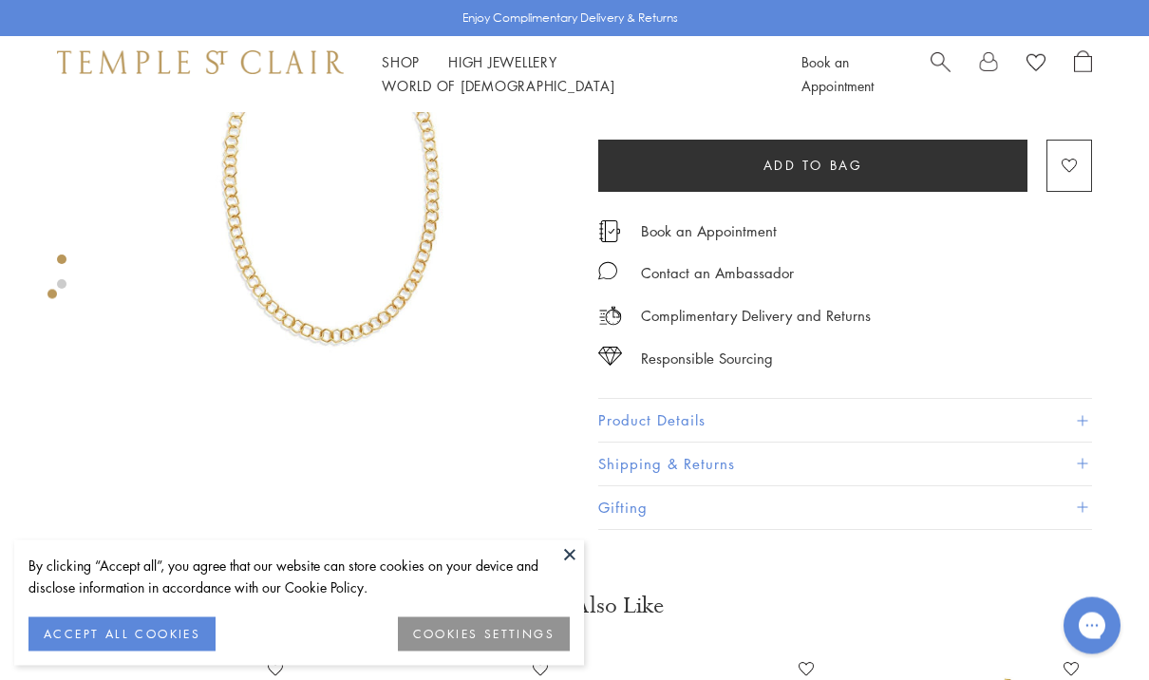
click at [1032, 406] on button "Product Details" at bounding box center [845, 421] width 494 height 43
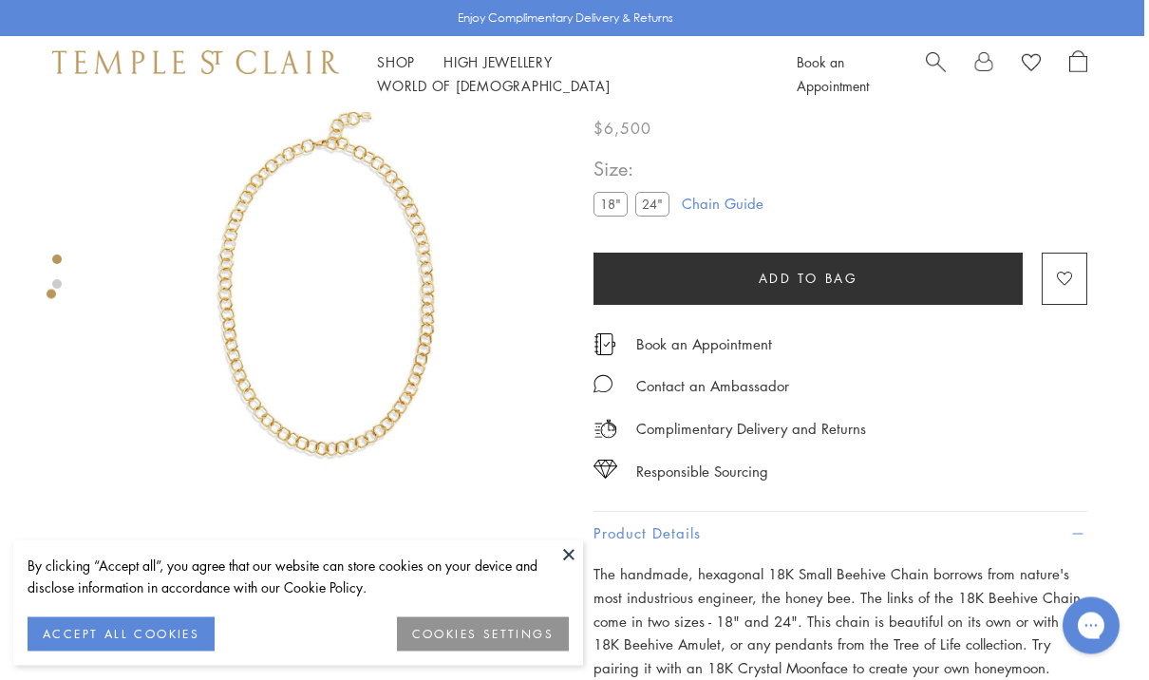
scroll to position [13, 4]
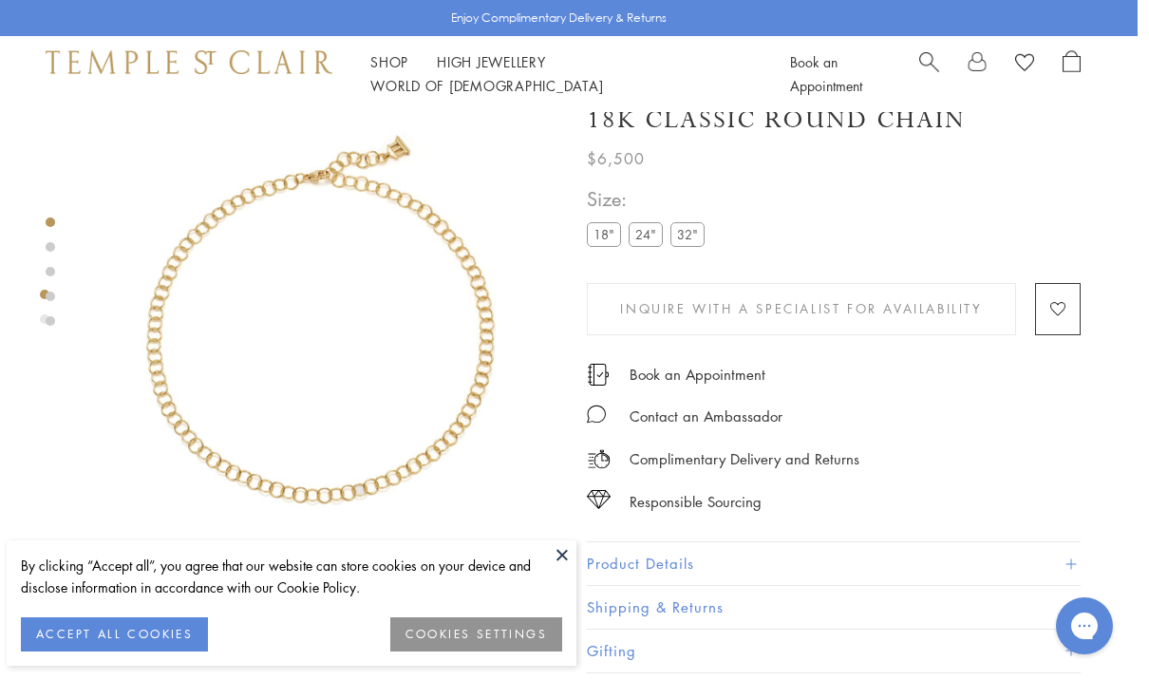
scroll to position [0, 4]
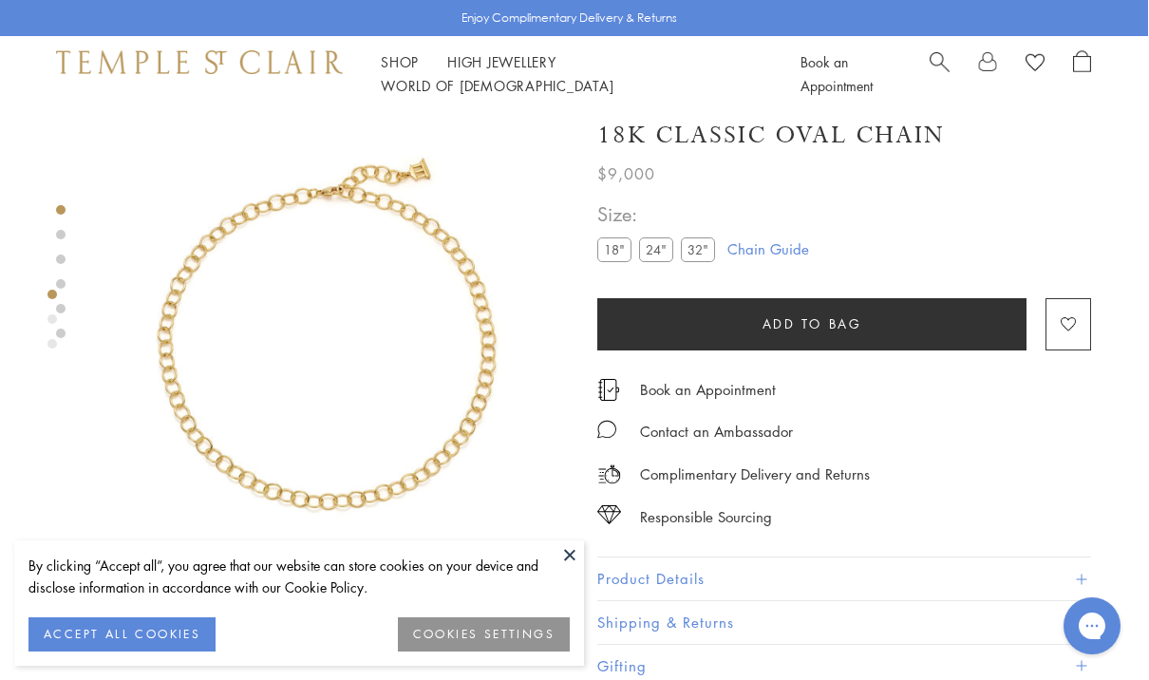
scroll to position [12, 0]
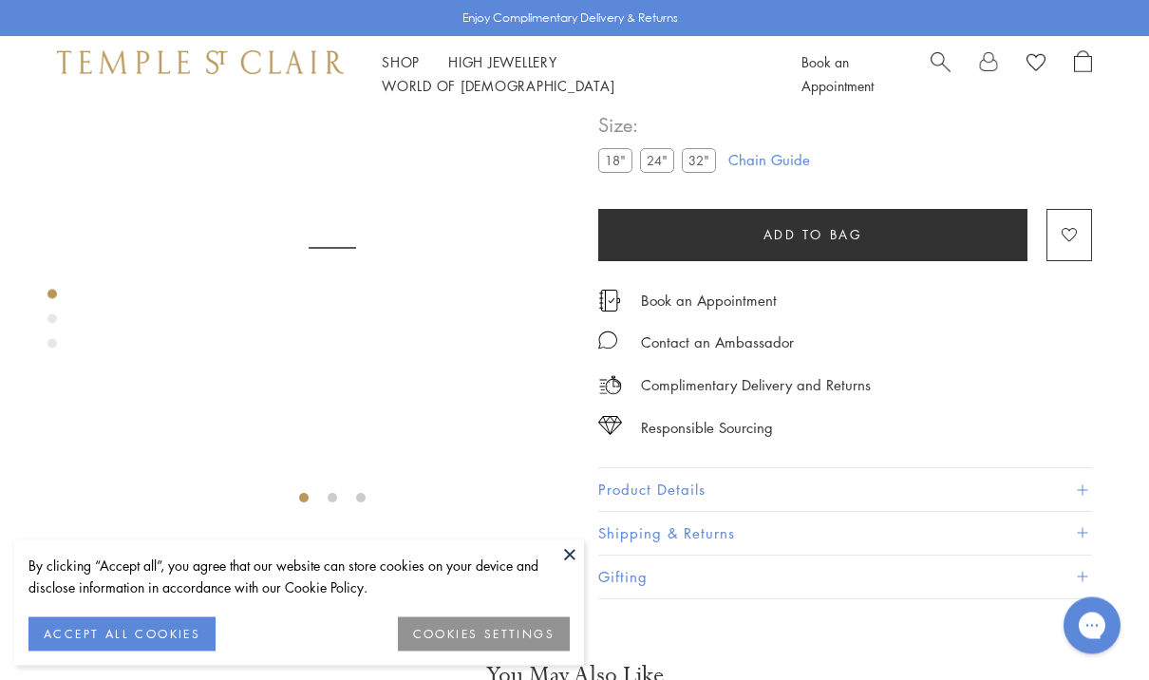
scroll to position [112, 0]
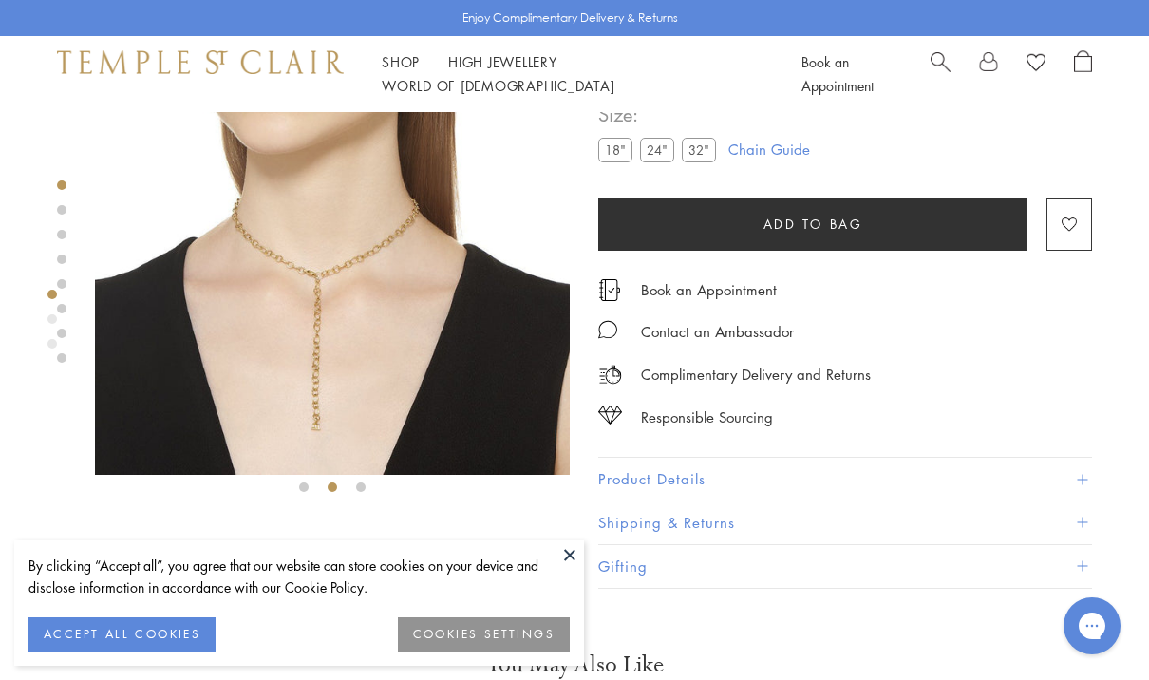
click at [316, 281] on img at bounding box center [332, 237] width 475 height 475
